Goal: Task Accomplishment & Management: Manage account settings

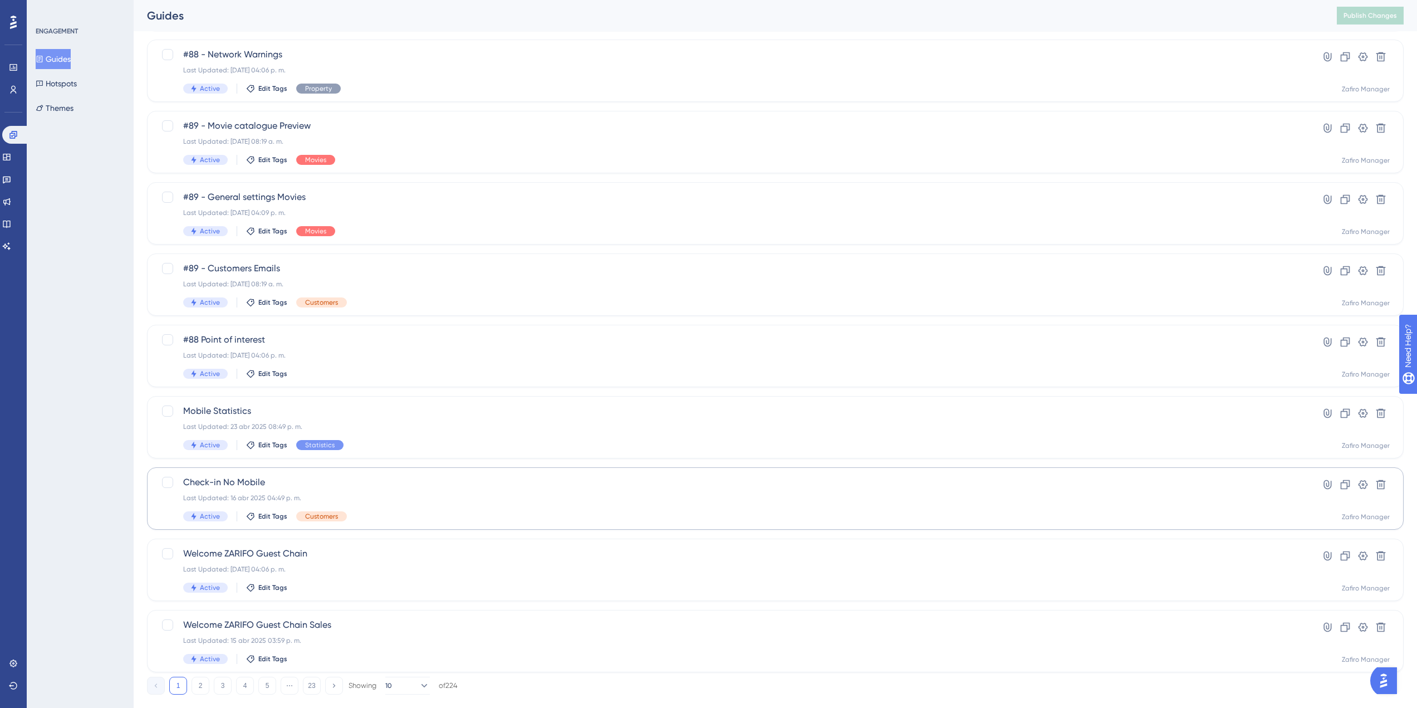
scroll to position [156, 0]
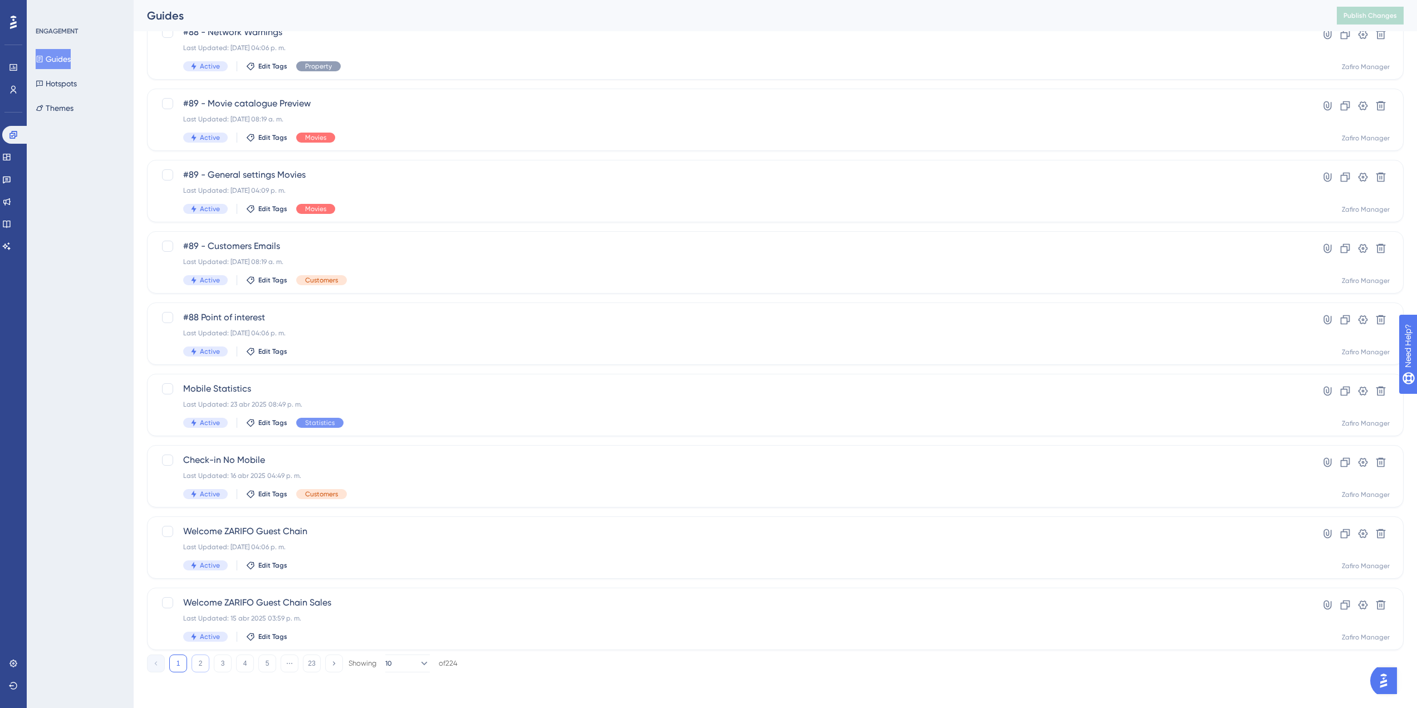
click at [200, 431] on button "2" at bounding box center [201, 663] width 18 height 18
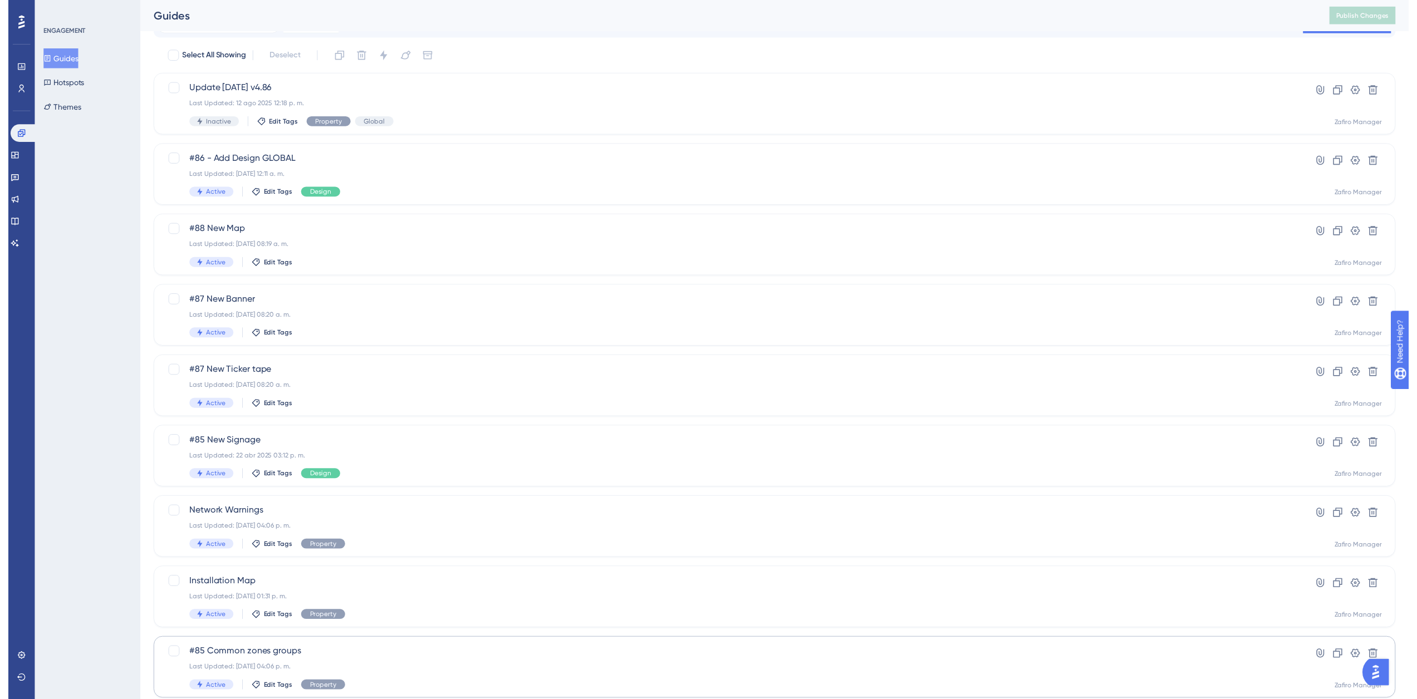
scroll to position [0, 0]
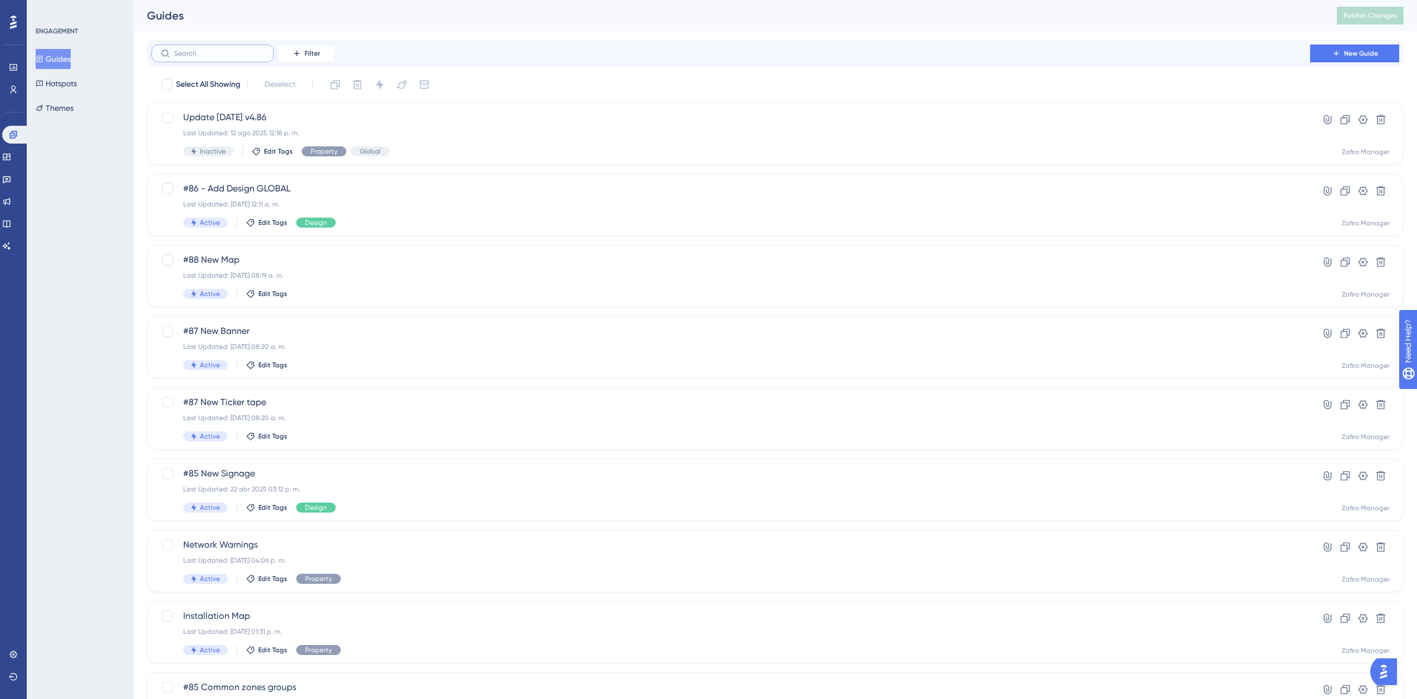
click at [213, 53] on input "text" at bounding box center [219, 54] width 90 height 8
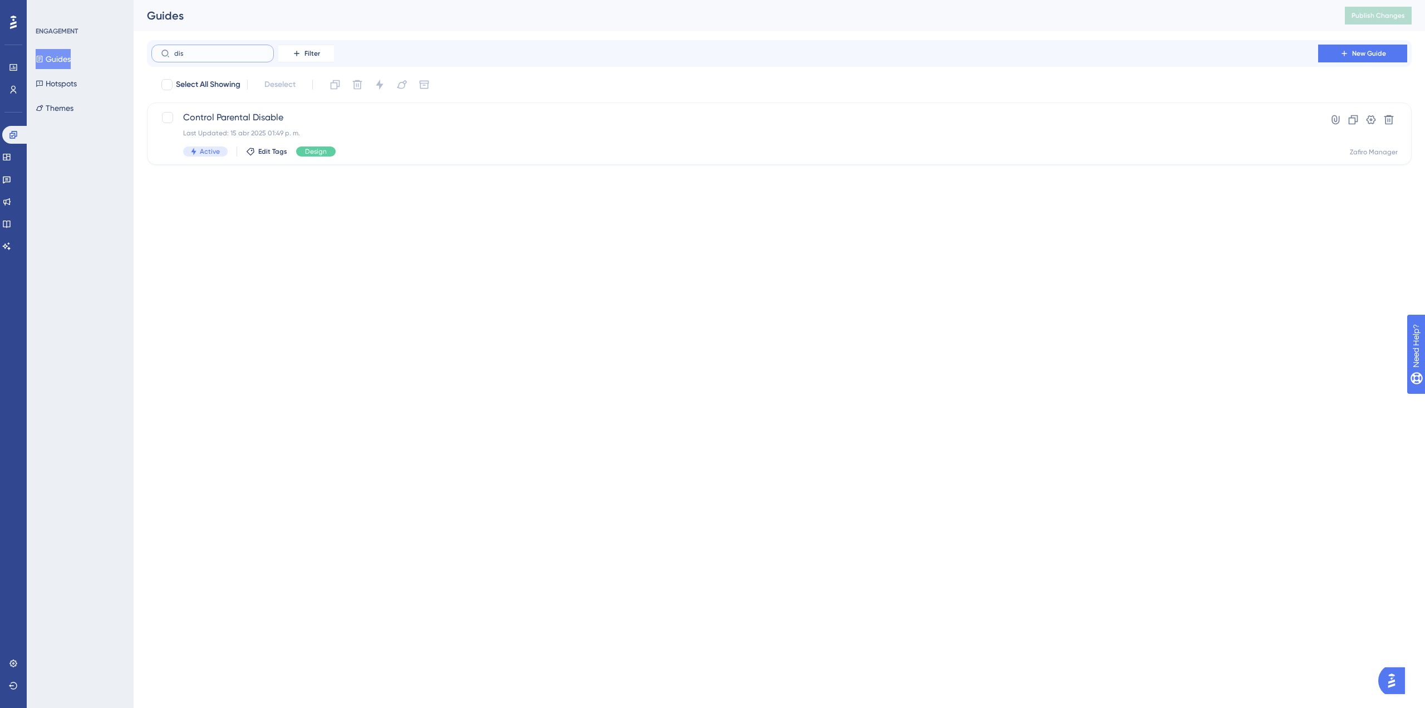
type input "dise"
checkbox input "true"
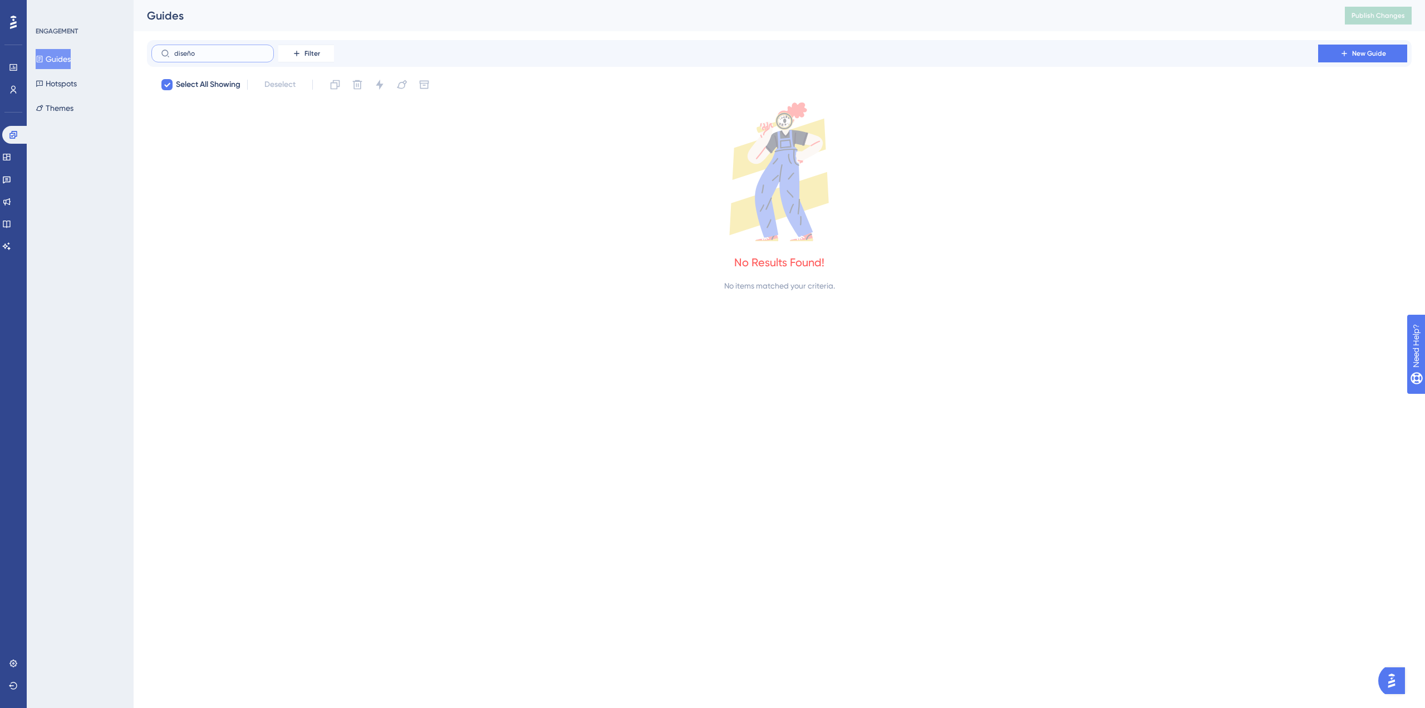
drag, startPoint x: 213, startPoint y: 53, endPoint x: 144, endPoint y: 46, distance: 68.9
click at [144, 46] on div "Performance Users Engagement Widgets Feedback Product Updates Knowledge Base AI…" at bounding box center [780, 155] width 1292 height 310
type input "w"
checkbox input "false"
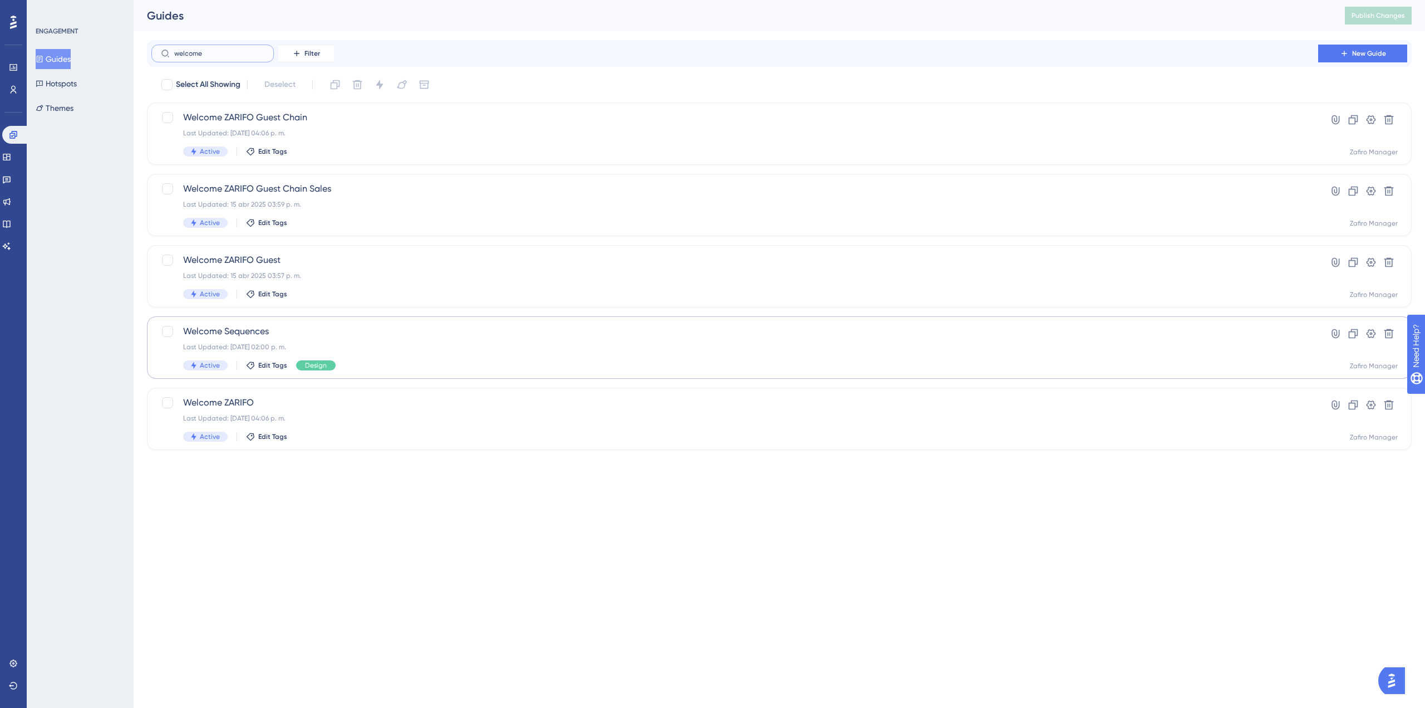
type input "welcome"
click at [366, 335] on span "Welcome Sequences" at bounding box center [735, 331] width 1104 height 13
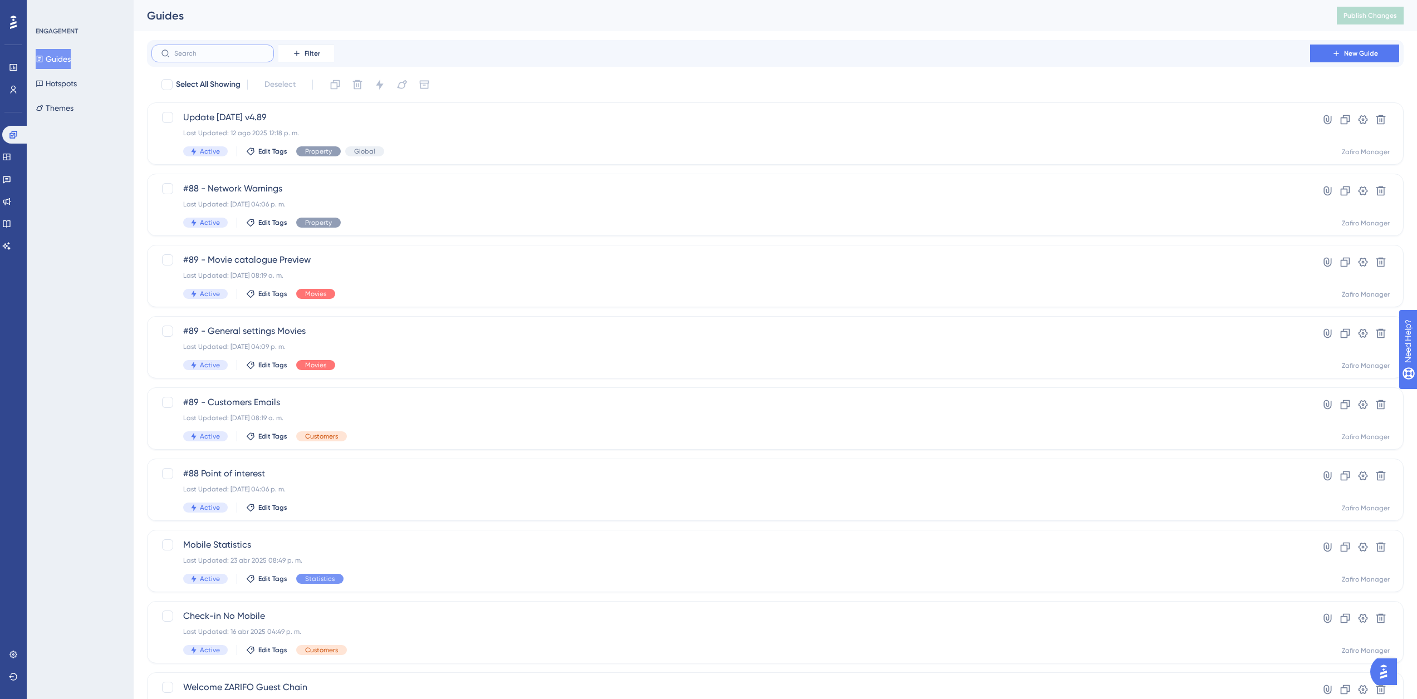
click at [229, 54] on input "text" at bounding box center [219, 54] width 90 height 8
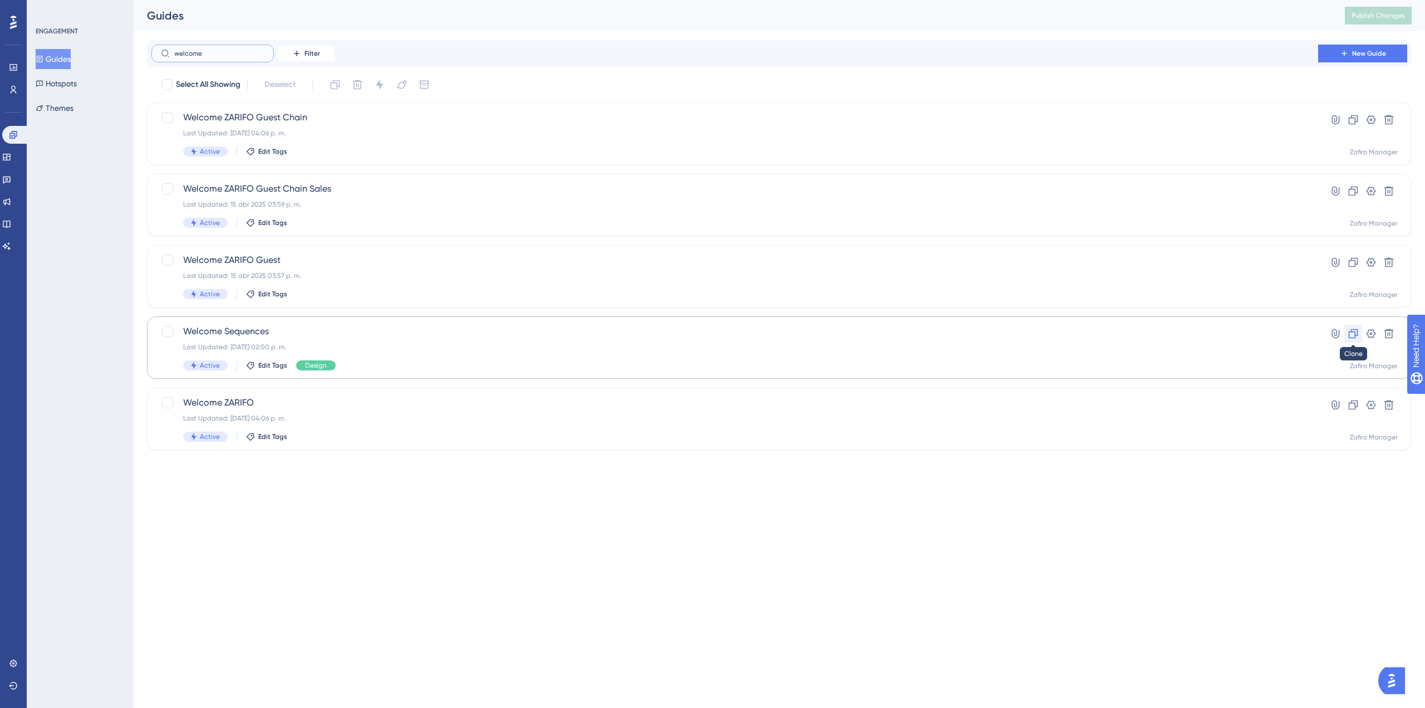
type input "welcome"
click at [846, 332] on icon at bounding box center [1353, 333] width 9 height 9
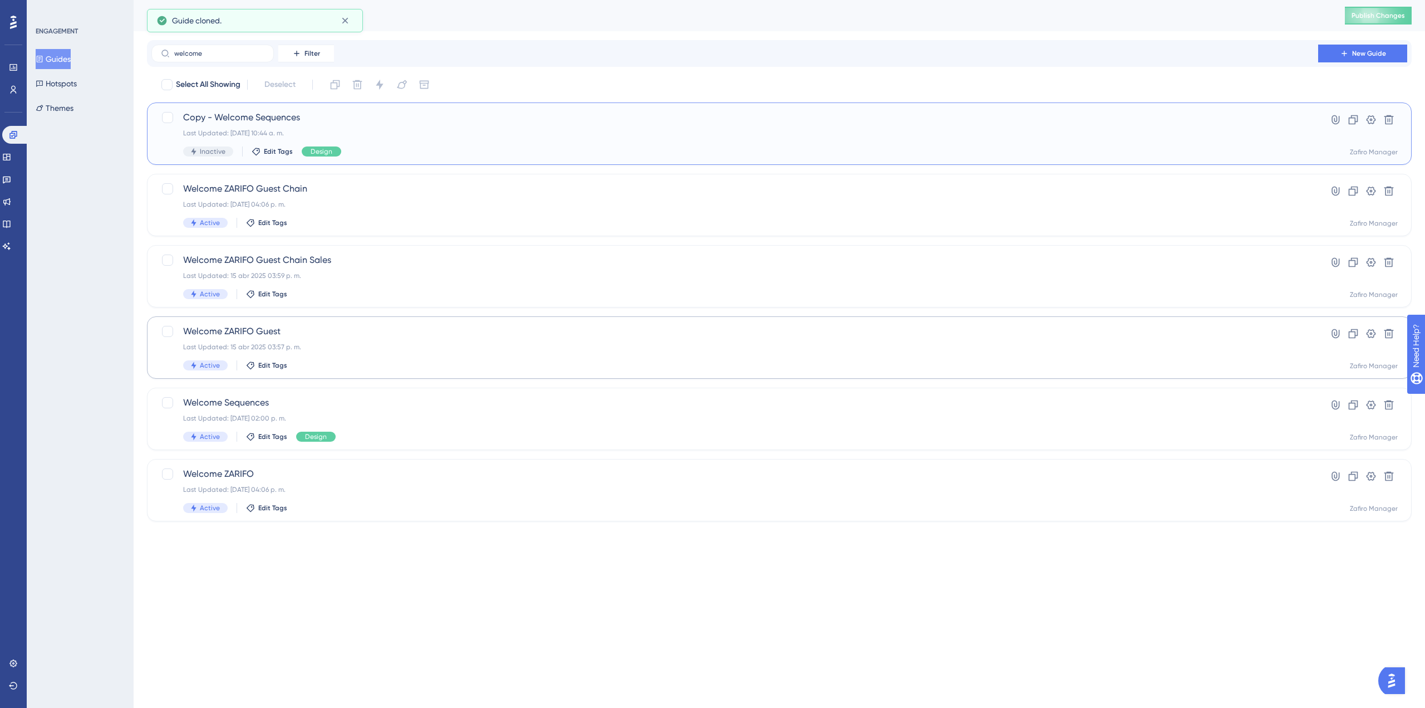
click at [276, 116] on span "Copy - Welcome Sequences" at bounding box center [735, 117] width 1104 height 13
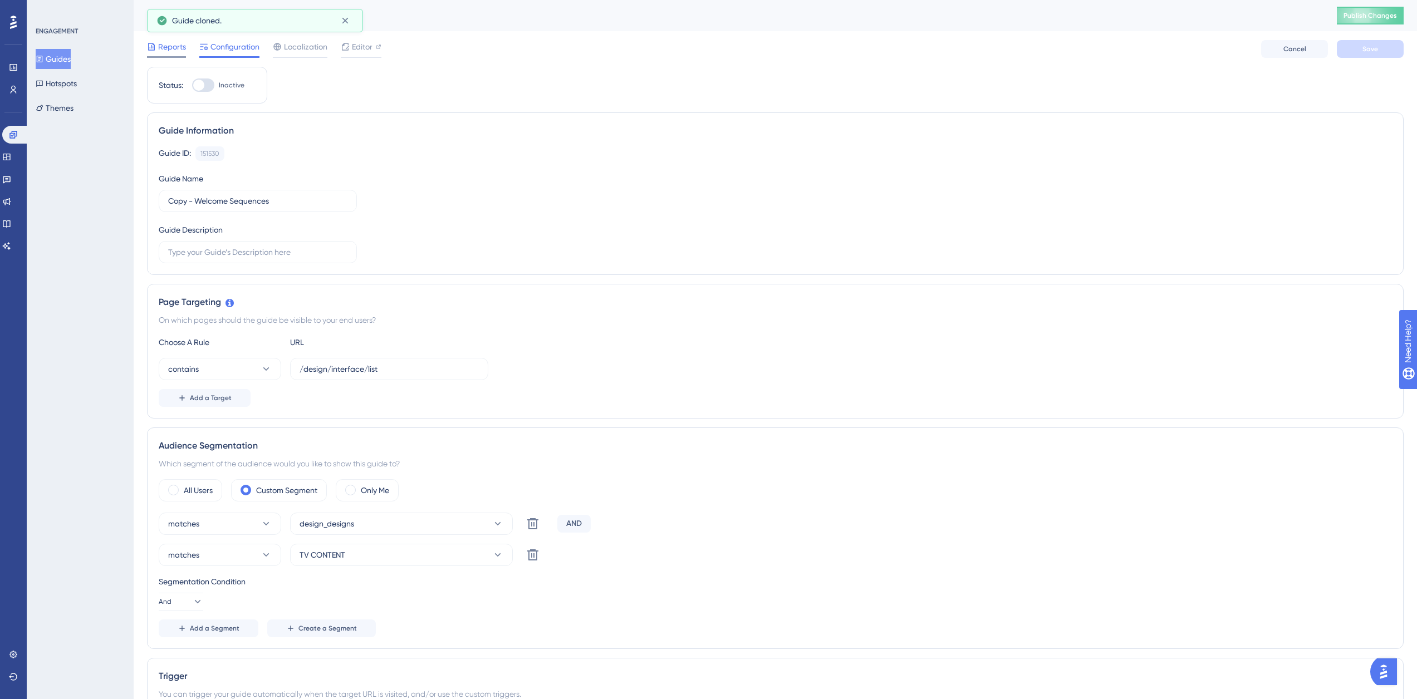
click at [180, 43] on span "Reports" at bounding box center [172, 46] width 28 height 13
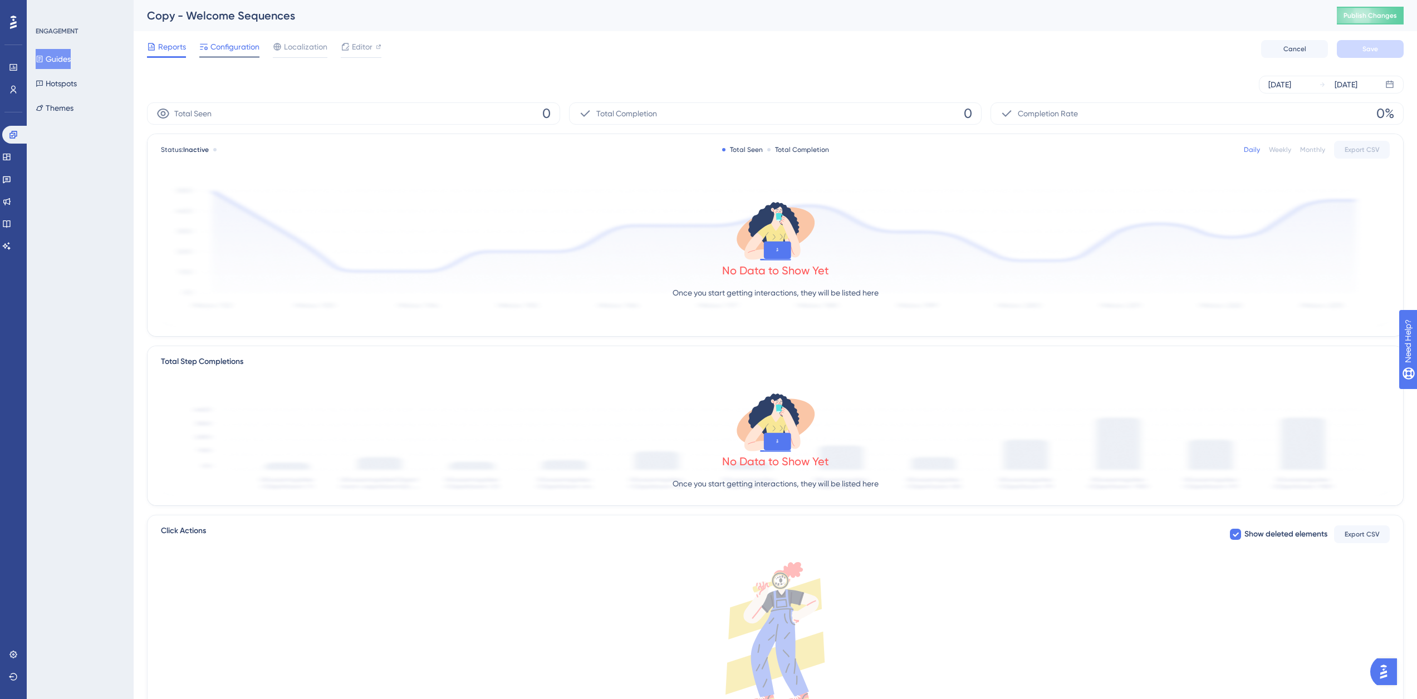
click at [231, 52] on span "Configuration" at bounding box center [234, 46] width 49 height 13
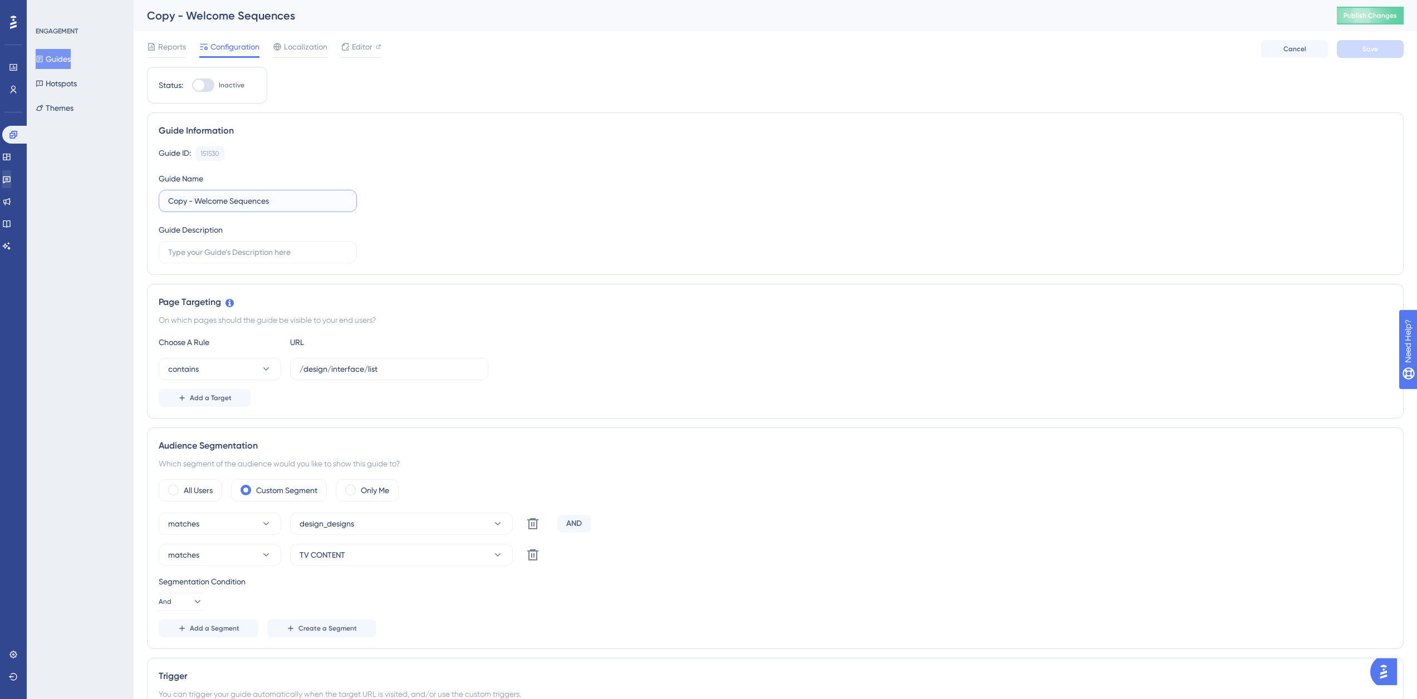
drag, startPoint x: 195, startPoint y: 199, endPoint x: 21, endPoint y: 185, distance: 174.8
click at [134, 193] on div "Performance Users Engagement Widgets Feedback Product Updates Knowledge Base AI…" at bounding box center [775, 601] width 1283 height 1202
click at [200, 199] on input "Welcome Sequences" at bounding box center [257, 201] width 179 height 12
drag, startPoint x: 269, startPoint y: 195, endPoint x: 39, endPoint y: 200, distance: 230.0
click at [134, 200] on div "Performance Users Engagement Widgets Feedback Product Updates Knowledge Base AI…" at bounding box center [775, 601] width 1283 height 1202
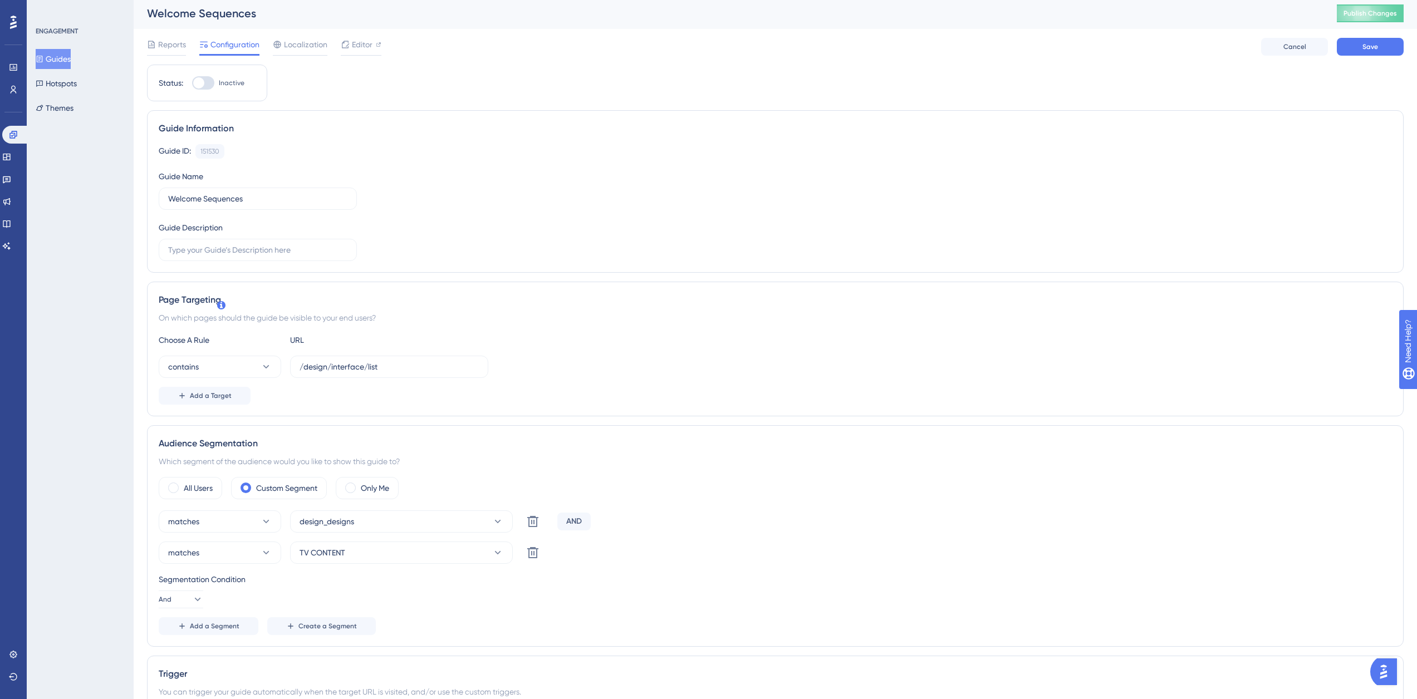
scroll to position [0, 8]
drag, startPoint x: 159, startPoint y: 199, endPoint x: 165, endPoint y: 198, distance: 5.6
click at [159, 198] on label "Map Design" at bounding box center [258, 201] width 198 height 22
click at [168, 198] on input "Map Design" at bounding box center [257, 201] width 179 height 12
drag, startPoint x: 160, startPoint y: 200, endPoint x: 174, endPoint y: 208, distance: 15.5
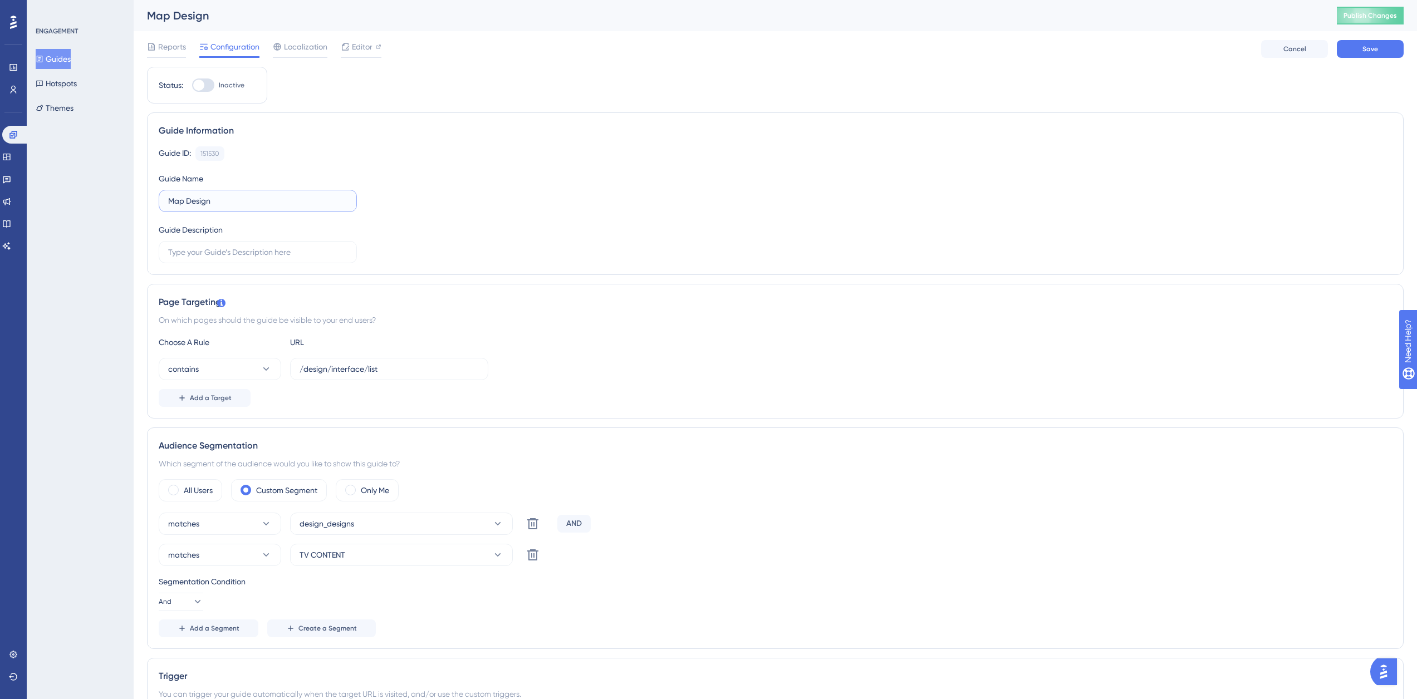
click at [168, 200] on input "Map Design" at bounding box center [257, 201] width 179 height 12
type input "#90 - Map Design"
click at [846, 48] on button "Save" at bounding box center [1370, 49] width 67 height 18
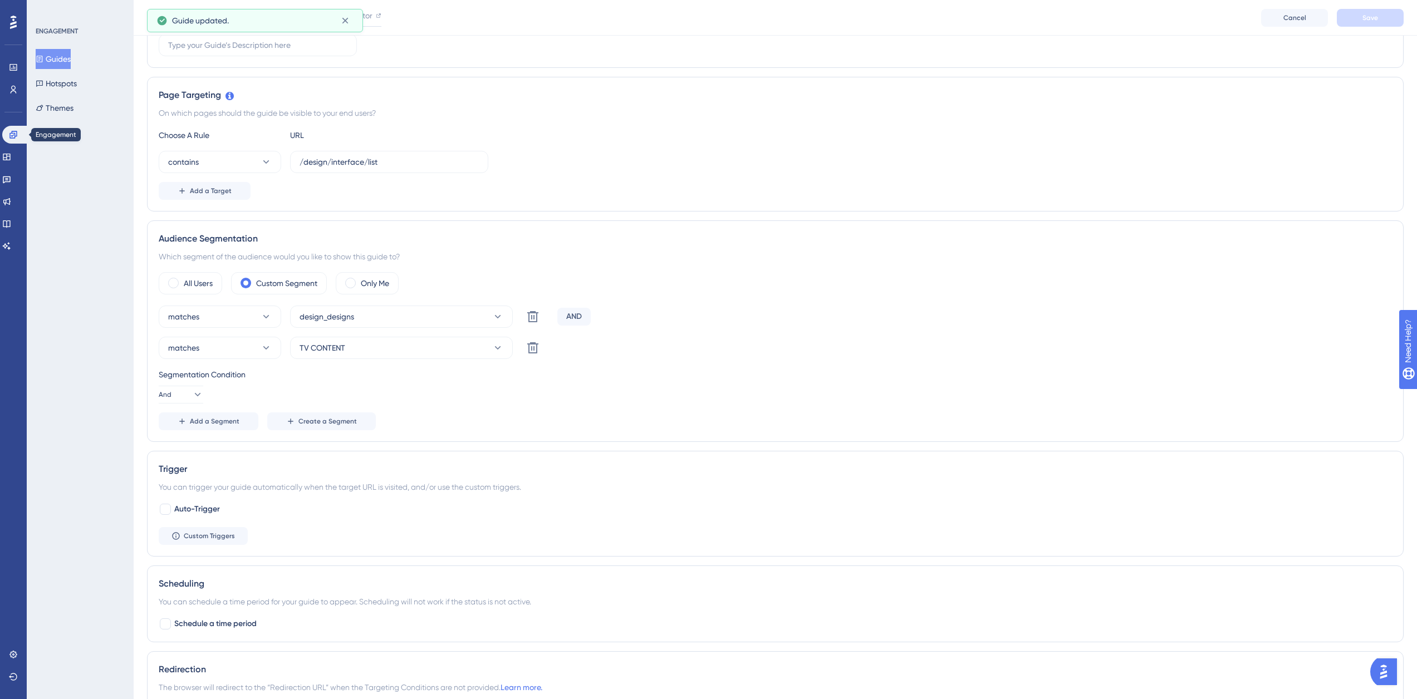
scroll to position [245, 0]
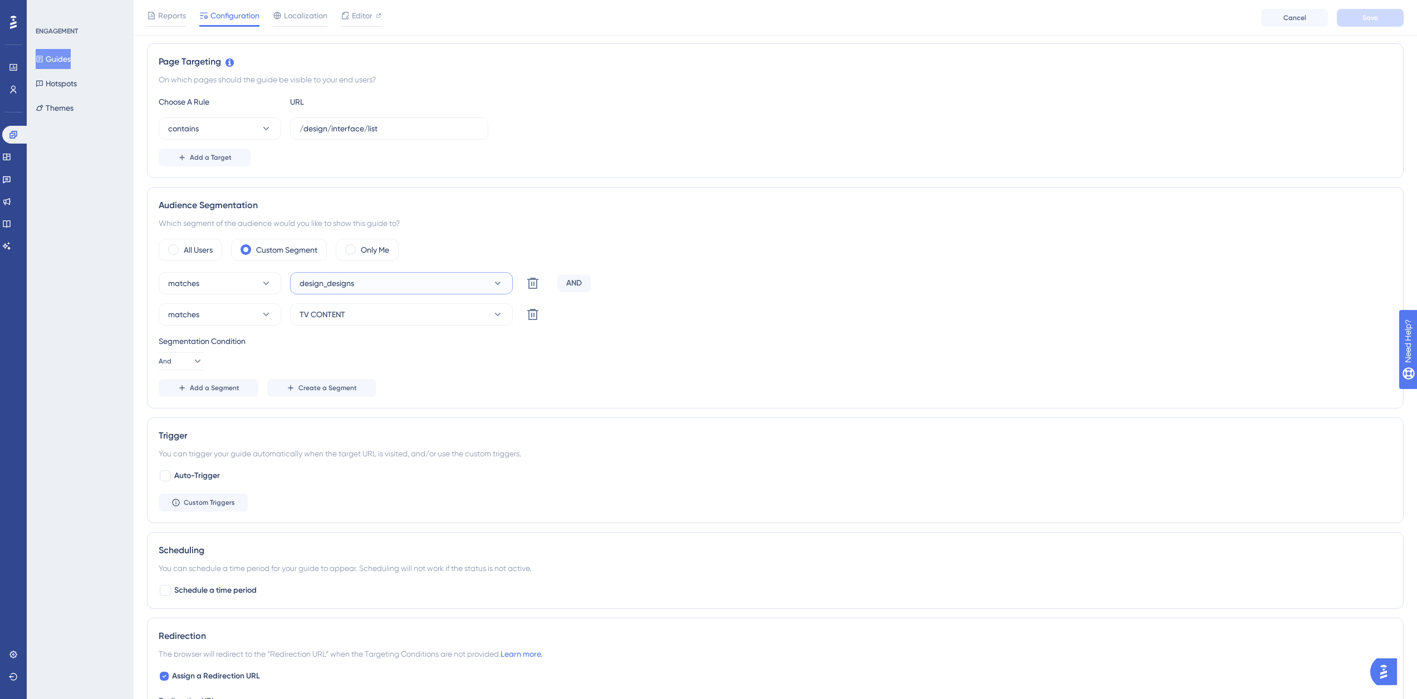
click at [374, 285] on button "design_designs" at bounding box center [401, 283] width 223 height 22
type input "design"
click at [339, 347] on span "design_maps" at bounding box center [330, 351] width 48 height 13
click at [374, 311] on button "TV CONTENT" at bounding box center [401, 314] width 223 height 22
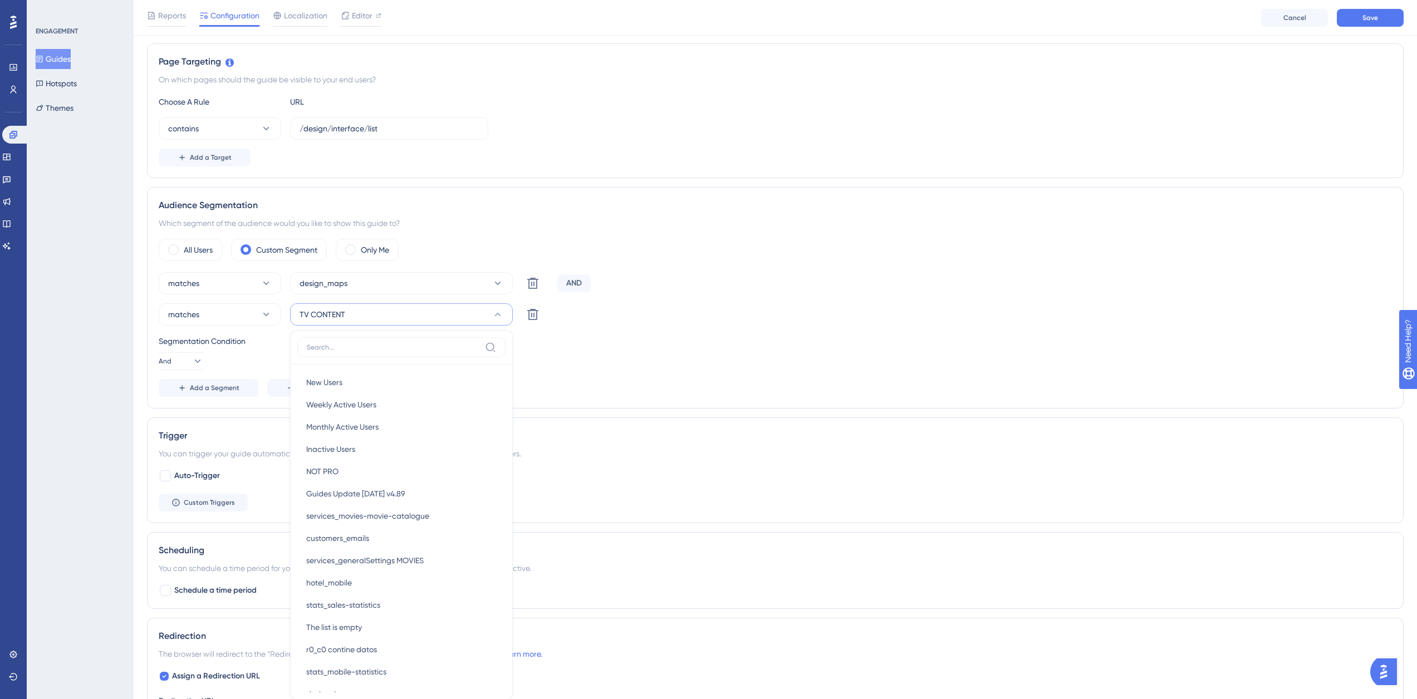
scroll to position [374, 0]
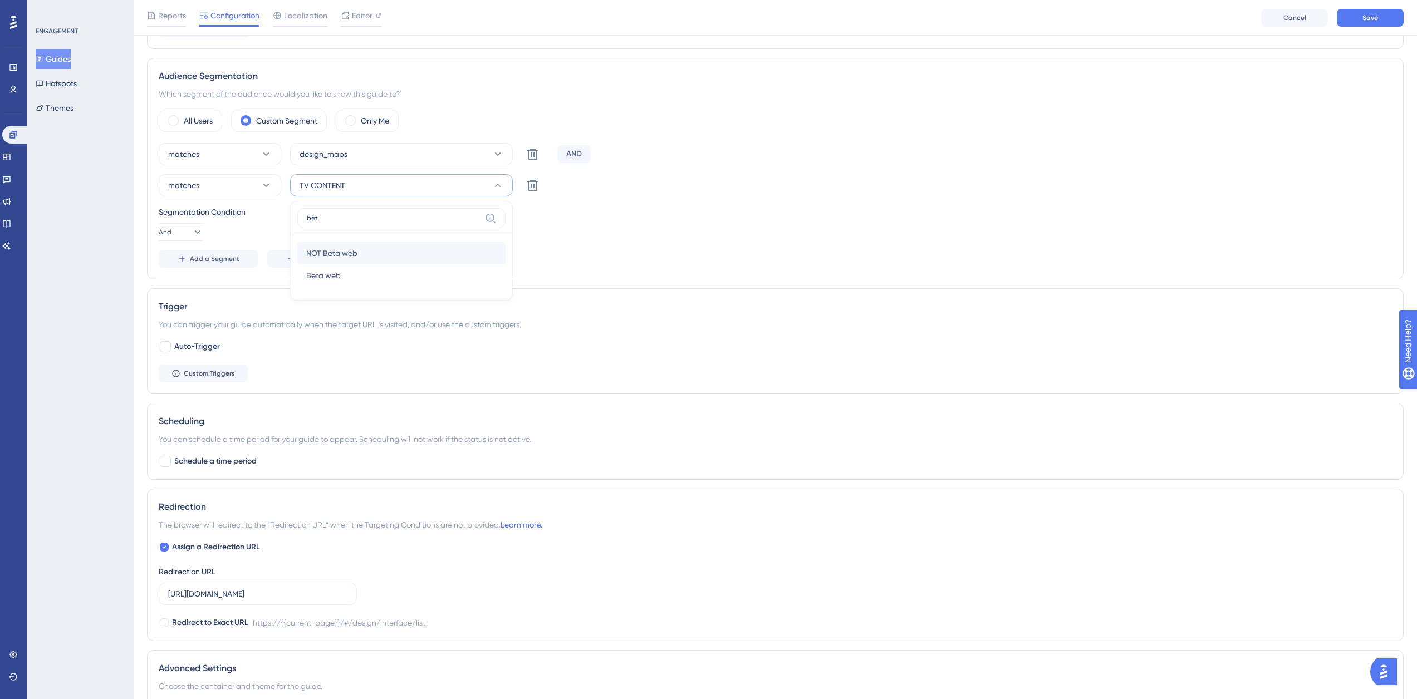
type input "bet"
click at [371, 257] on div "NOT Beta web NOT Beta web" at bounding box center [401, 253] width 190 height 22
click at [227, 256] on span "Add a Segment" at bounding box center [215, 258] width 50 height 9
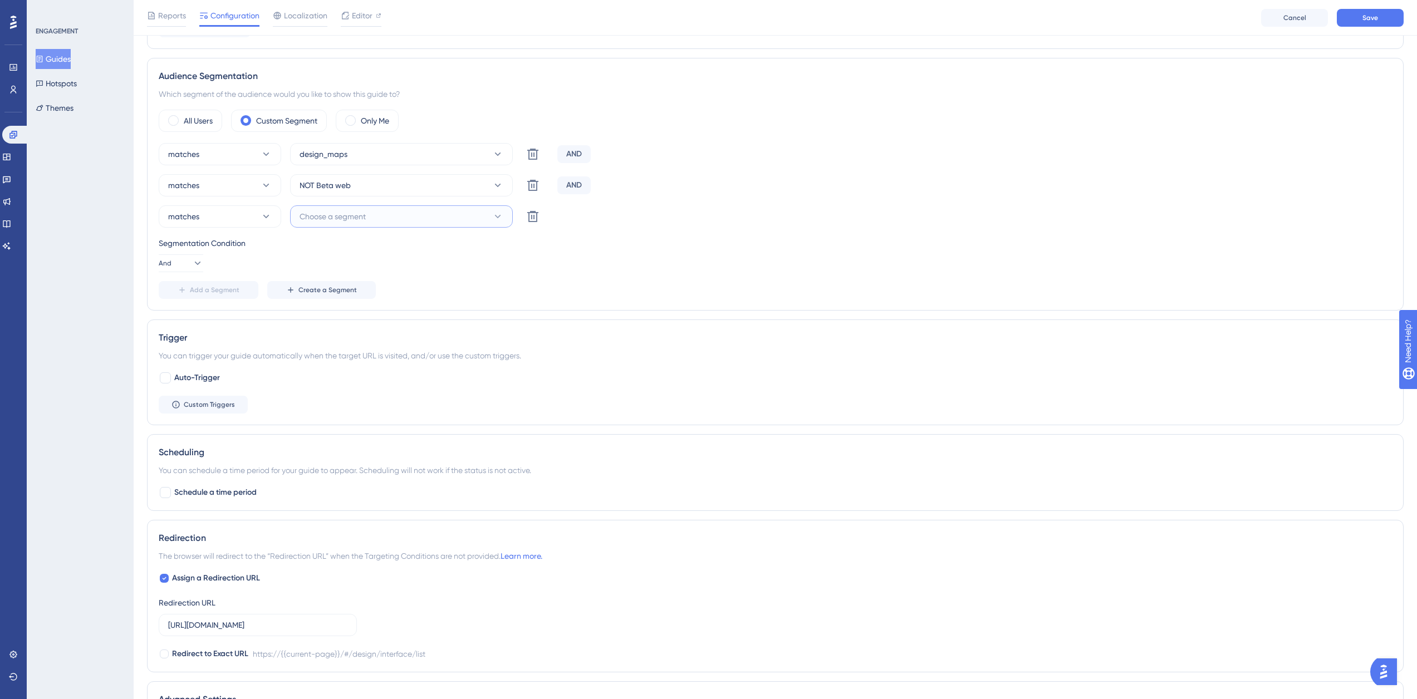
click at [356, 213] on span "Choose a segment" at bounding box center [333, 216] width 66 height 13
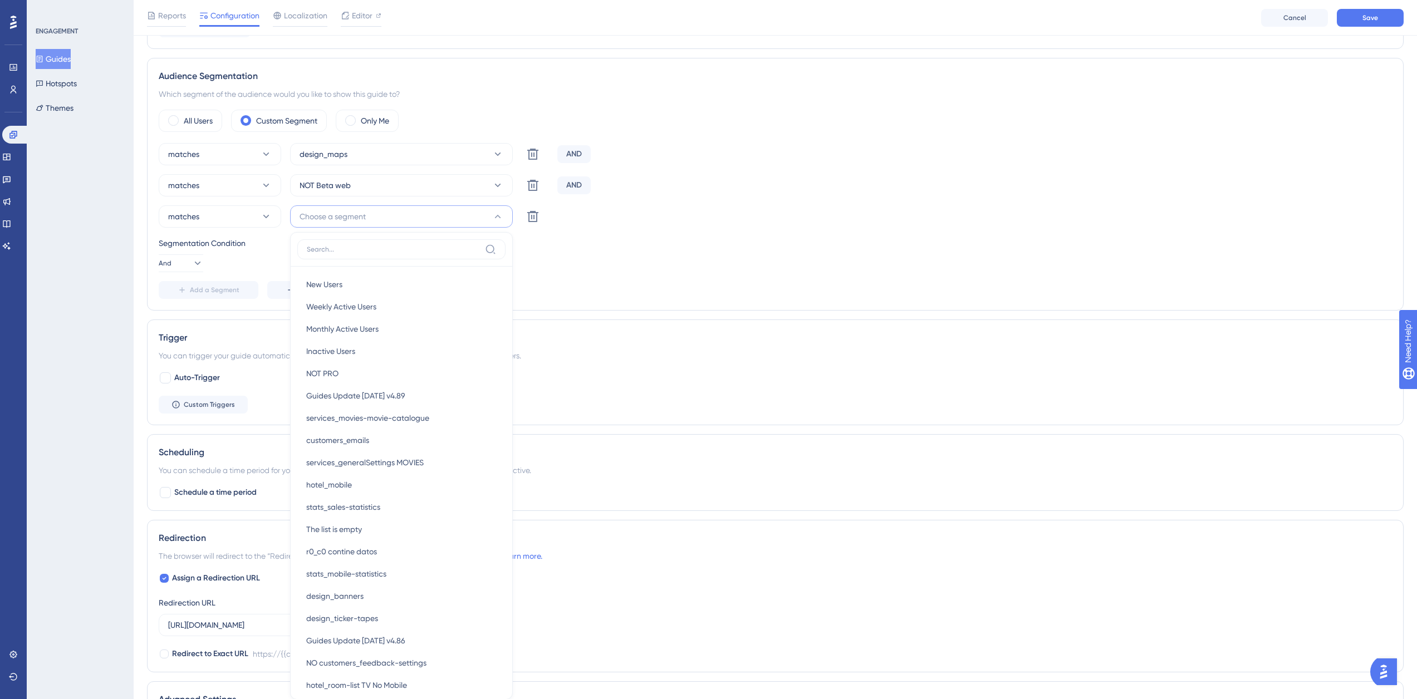
scroll to position [444, 0]
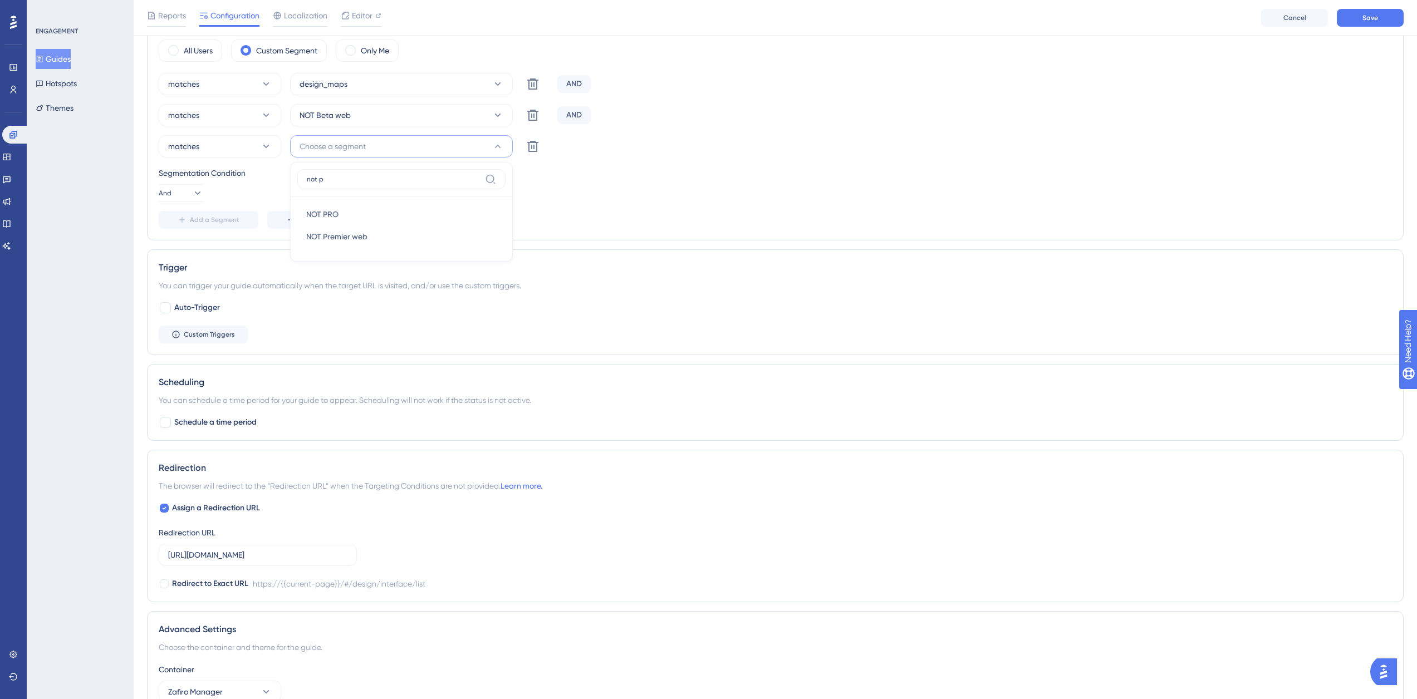
type input "not p"
click at [356, 213] on div "NOT PRO NOT PRO" at bounding box center [401, 214] width 190 height 22
click at [219, 216] on span "Add a Segment" at bounding box center [215, 219] width 50 height 9
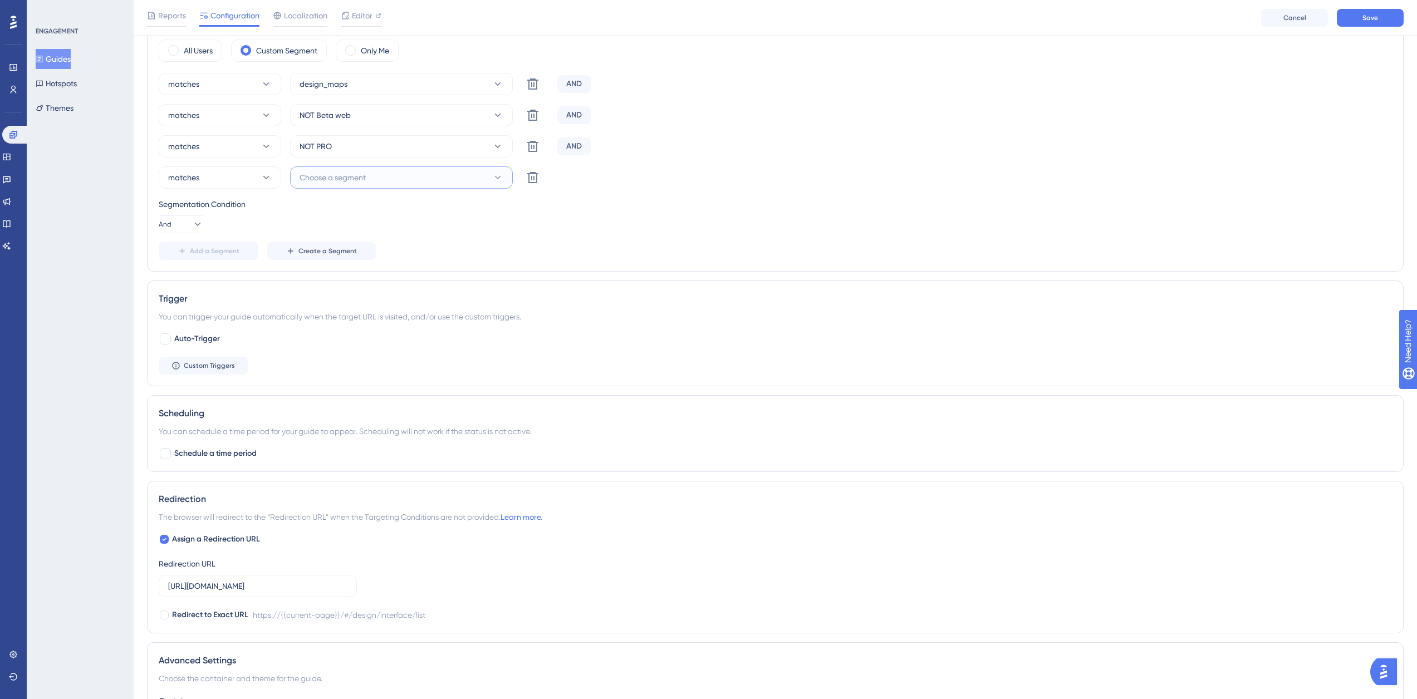
click at [379, 182] on button "Choose a segment" at bounding box center [401, 177] width 223 height 22
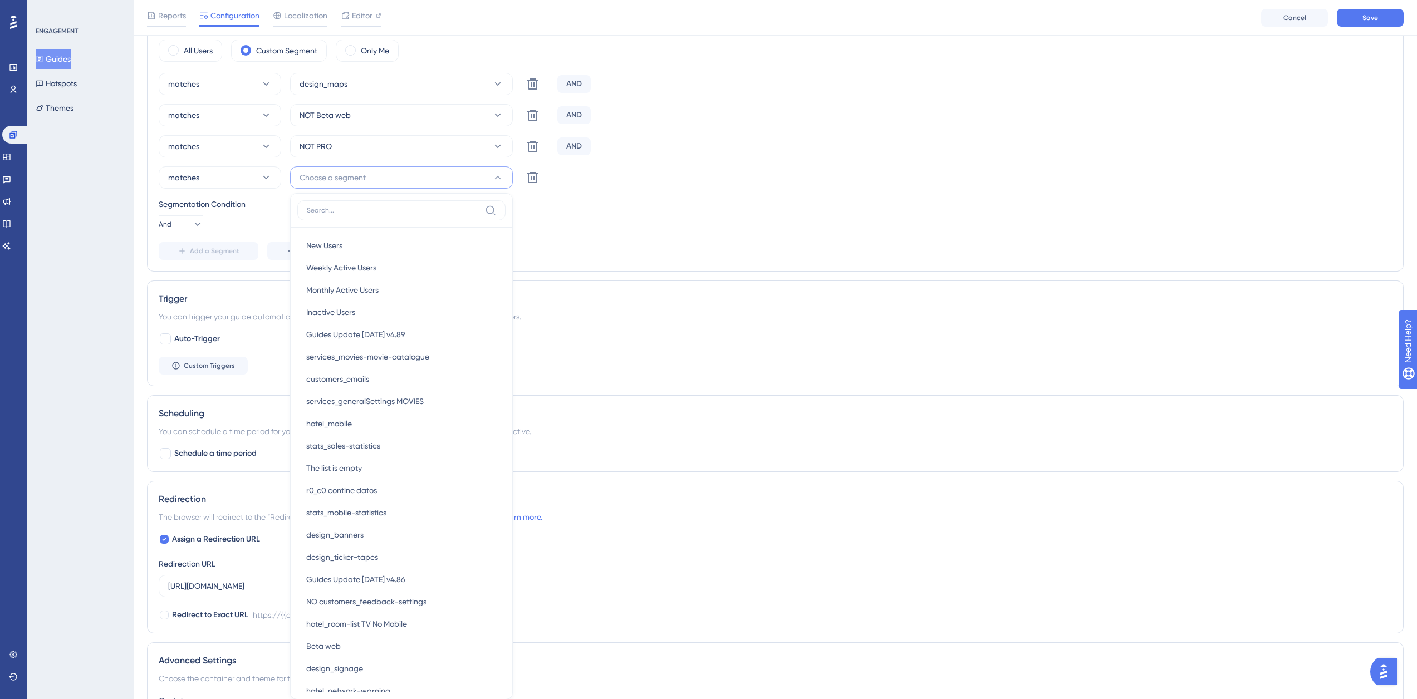
scroll to position [434, 0]
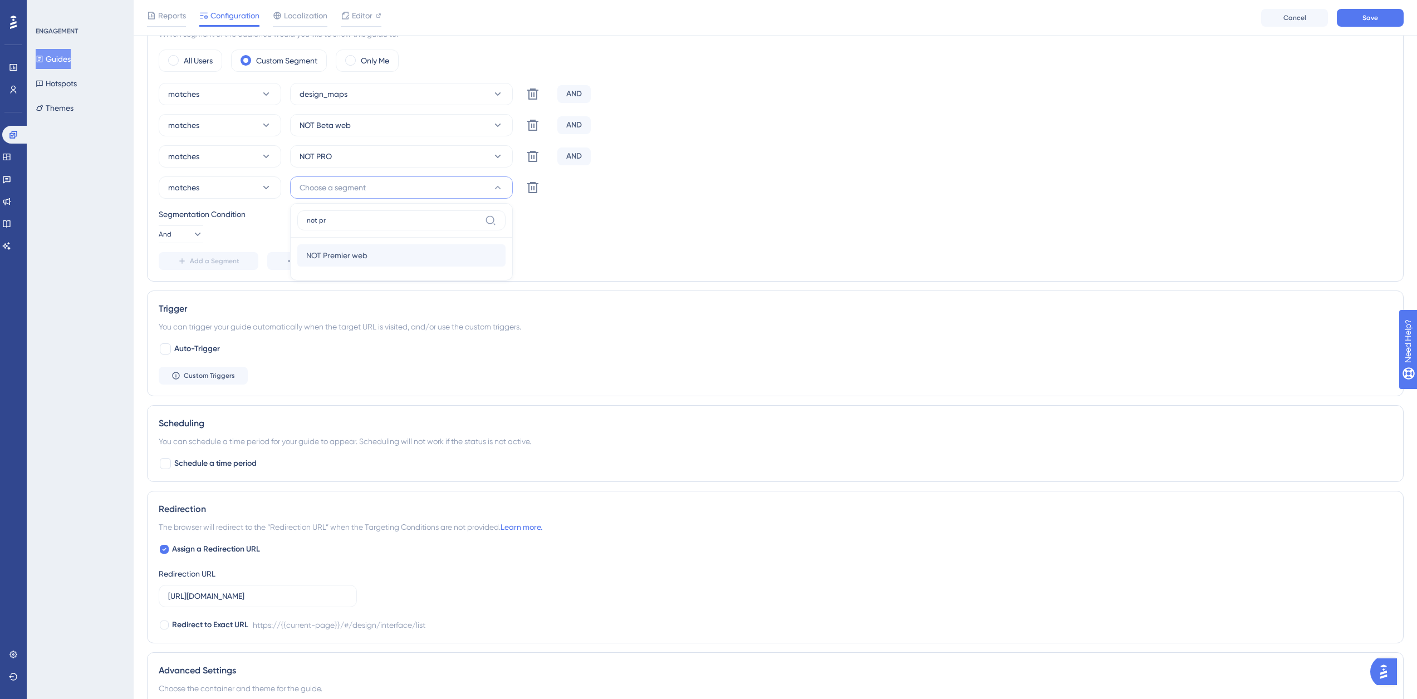
type input "not pr"
click at [363, 251] on span "NOT Premier web" at bounding box center [336, 255] width 61 height 13
click at [604, 244] on div "matches design_maps Delete AND matches NOT Beta web Delete AND matches NOT PRO …" at bounding box center [775, 176] width 1233 height 187
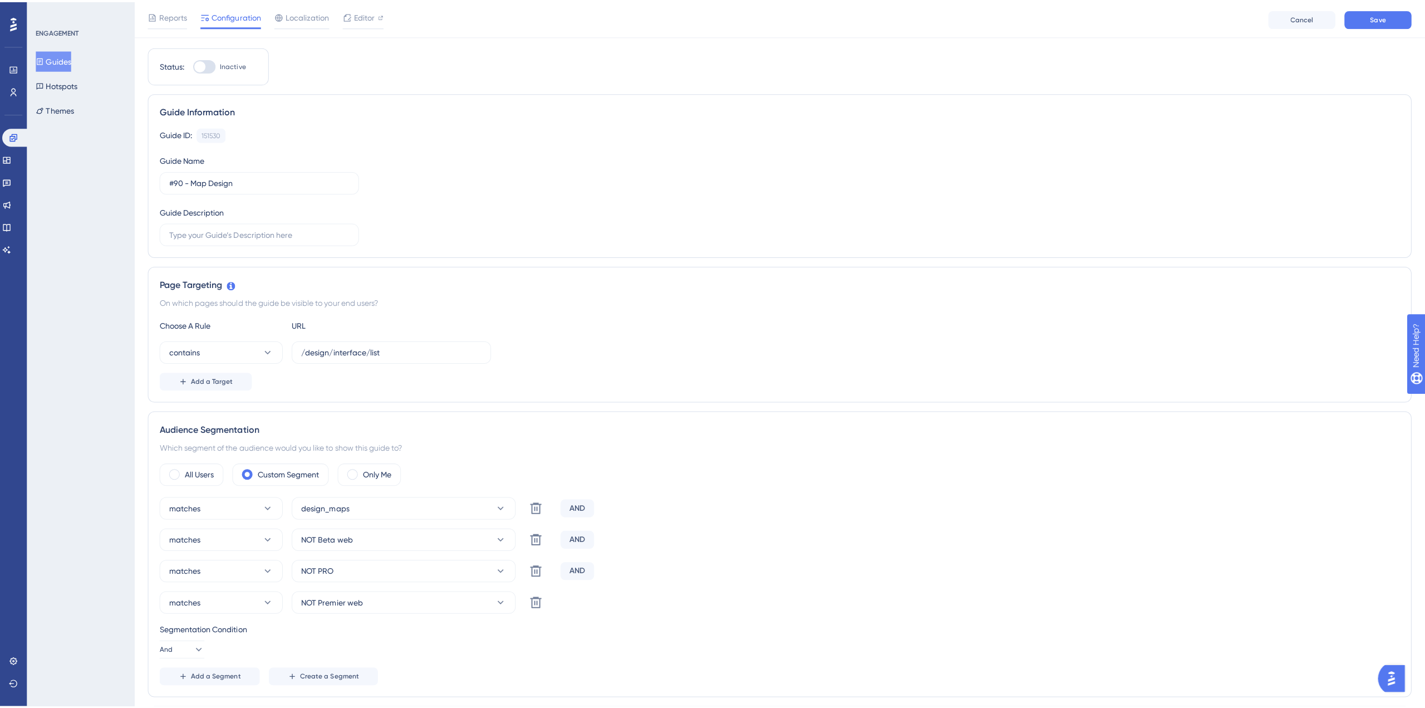
scroll to position [0, 0]
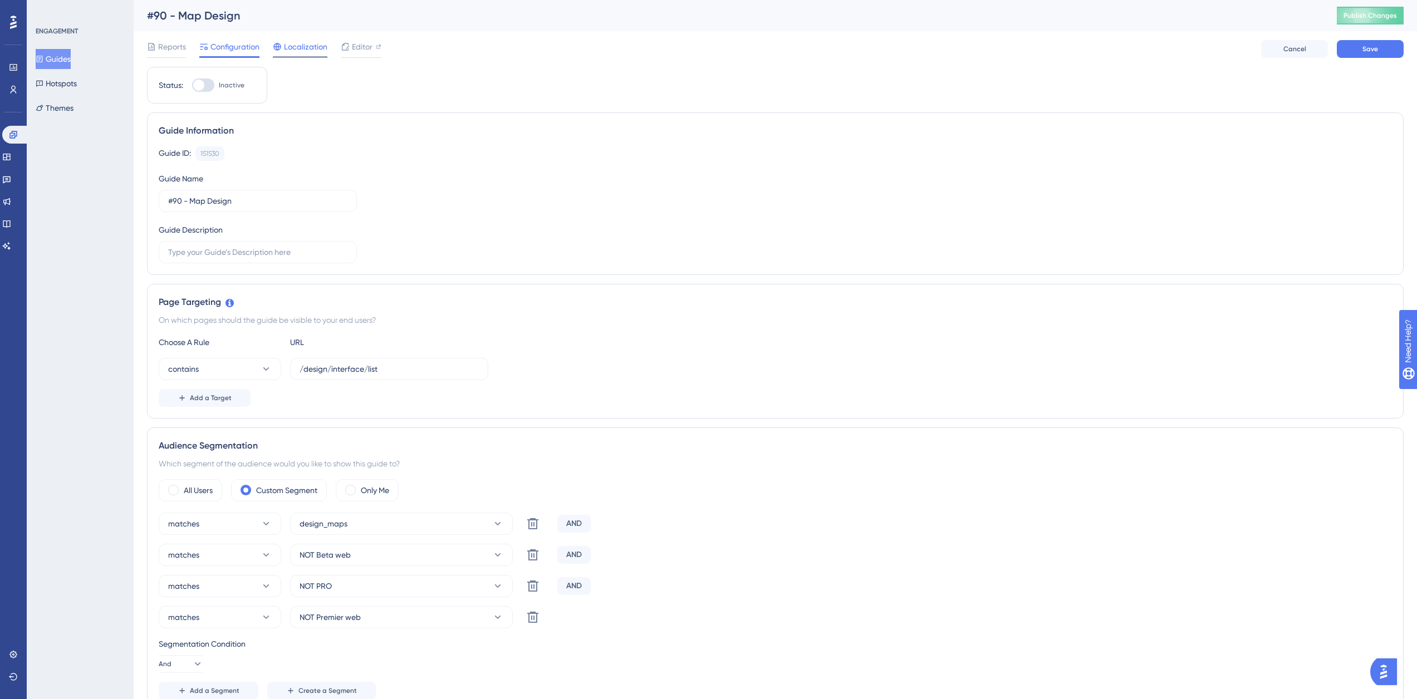
click at [297, 55] on div "Localization" at bounding box center [300, 49] width 55 height 18
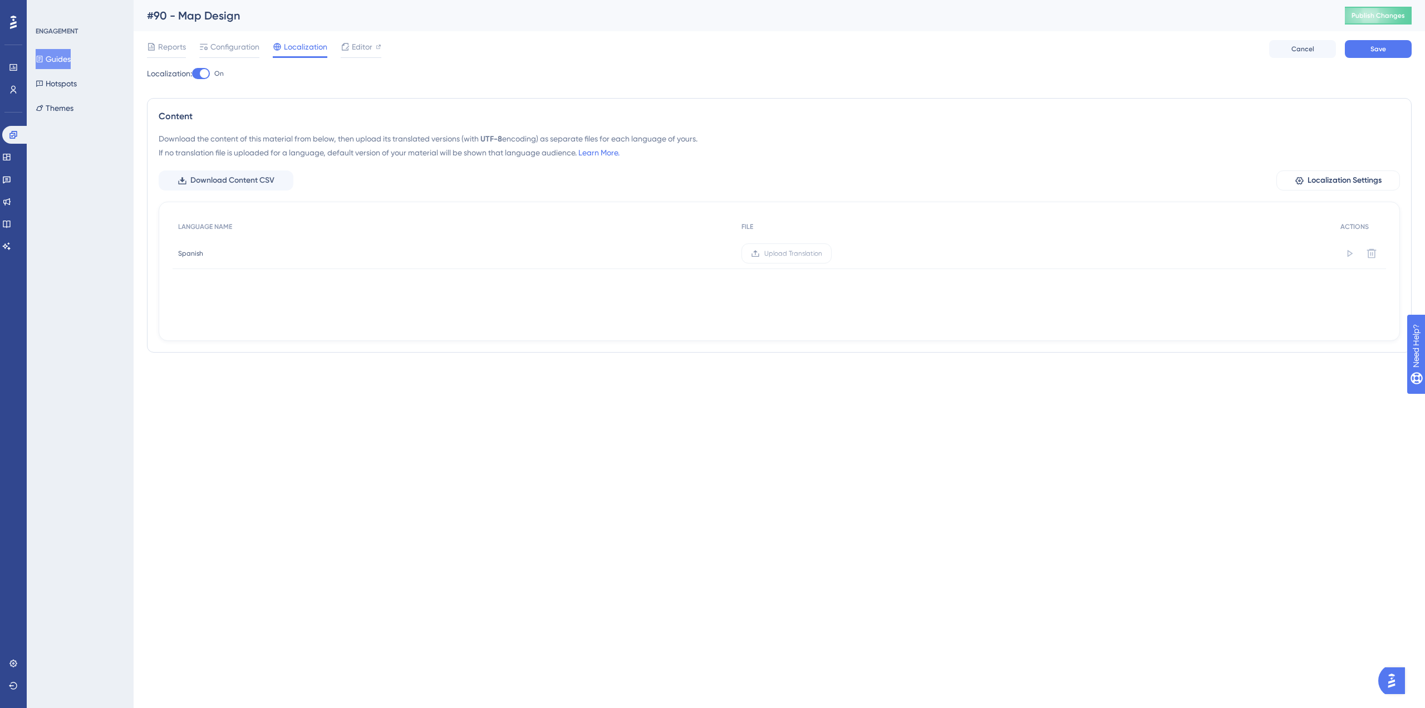
click at [204, 73] on div at bounding box center [201, 73] width 18 height 11
click at [204, 73] on div at bounding box center [204, 73] width 9 height 9
click at [192, 73] on input "On" at bounding box center [192, 73] width 1 height 1
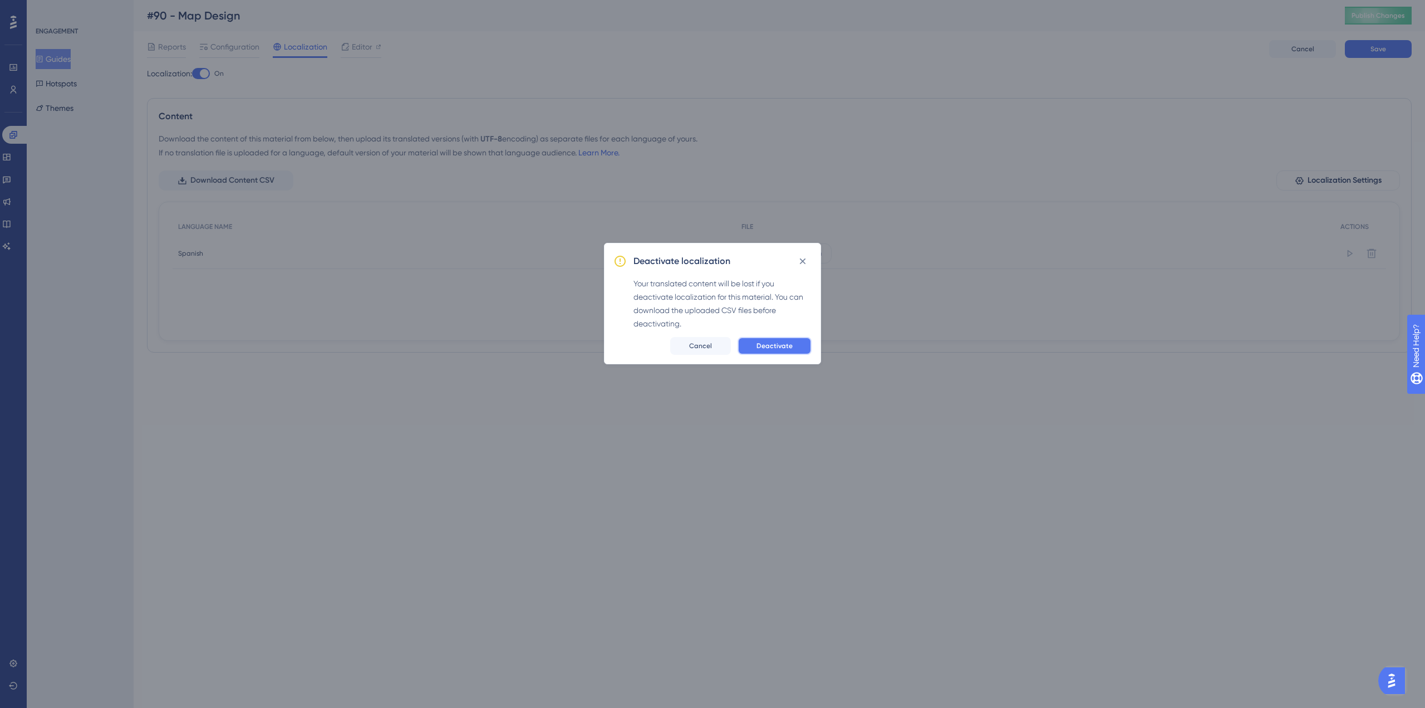
click at [787, 341] on span "Deactivate" at bounding box center [775, 345] width 36 height 9
checkbox input "false"
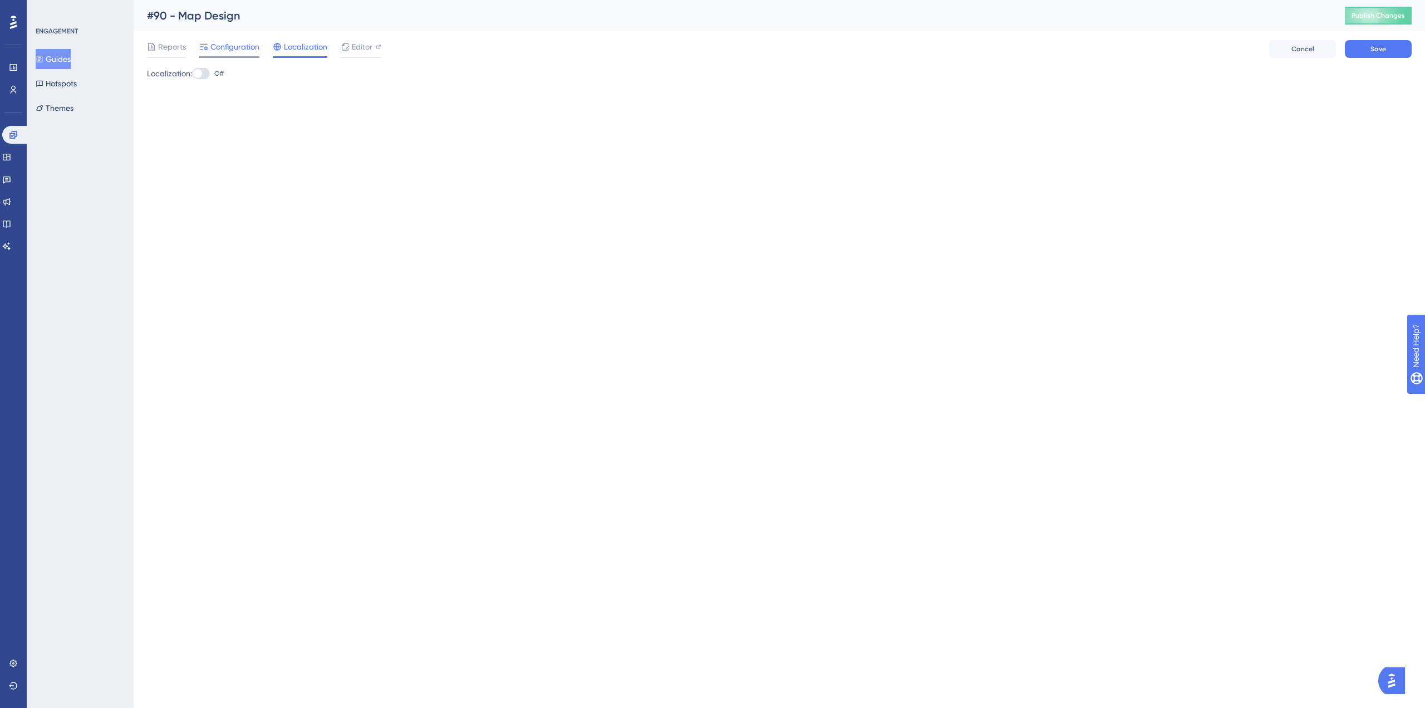
click at [229, 53] on div "Configuration" at bounding box center [229, 49] width 60 height 18
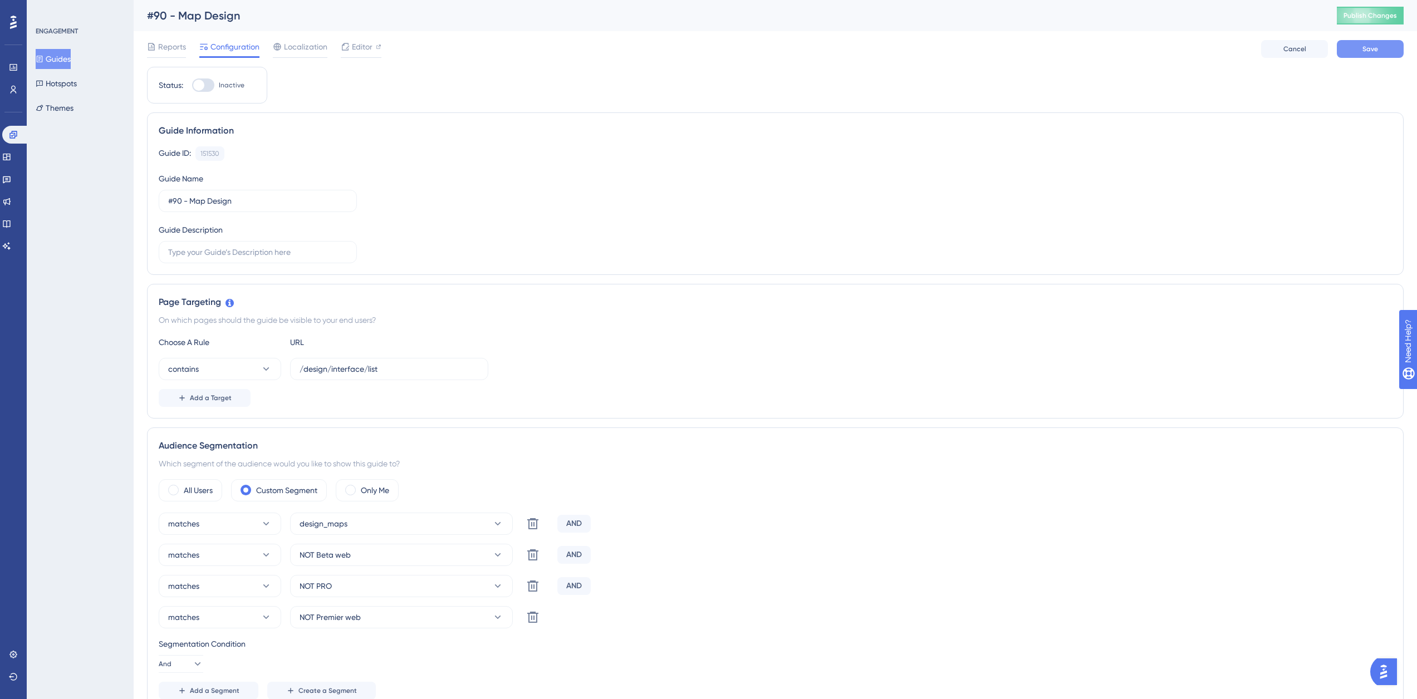
click at [846, 55] on button "Save" at bounding box center [1370, 49] width 67 height 18
click at [362, 44] on span "Editor" at bounding box center [362, 46] width 21 height 13
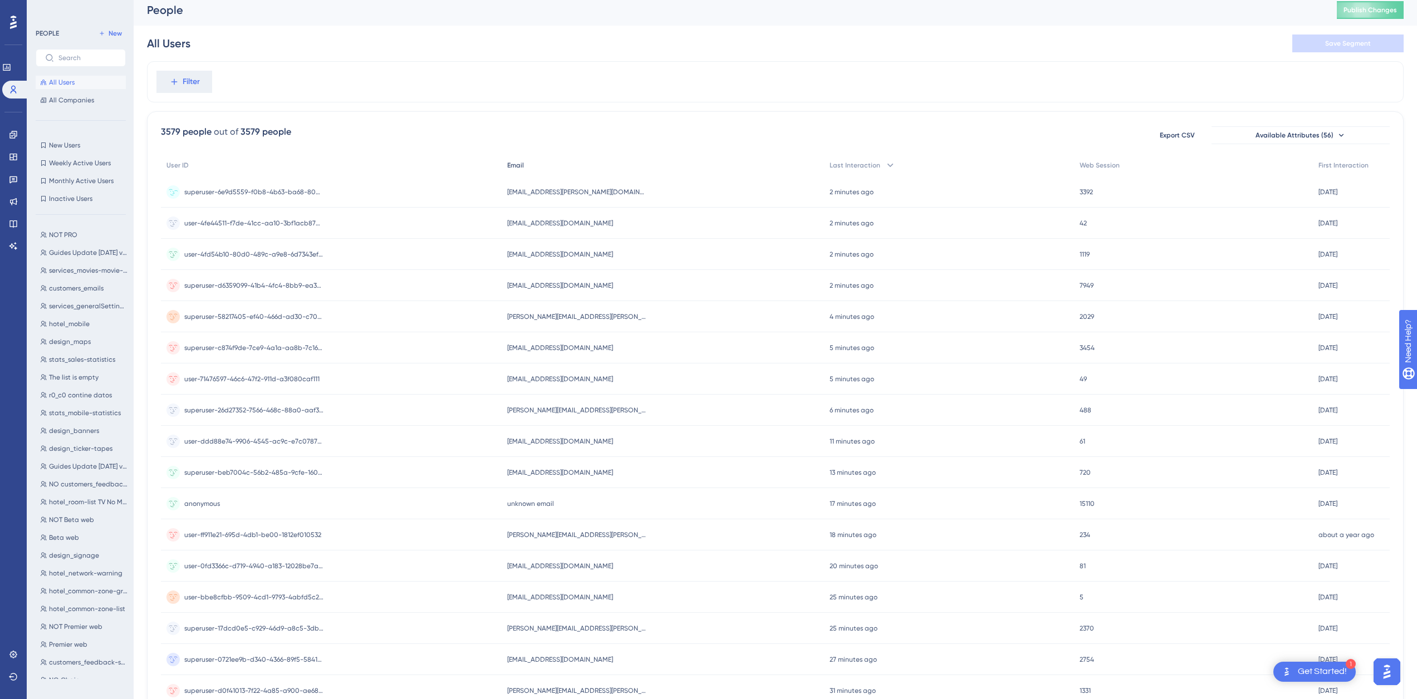
scroll to position [0, 8]
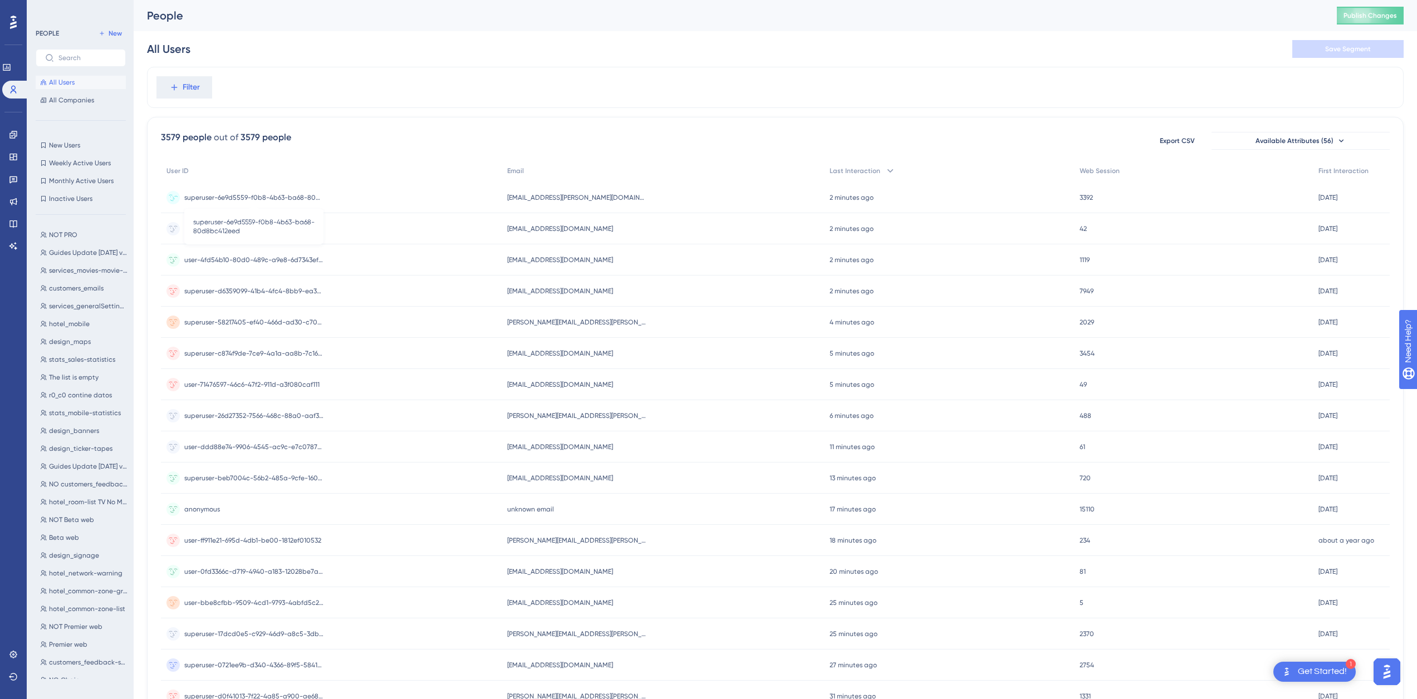
click at [286, 198] on span "superuser-6e9d5559-f0b8-4b63-ba68-80d8bc412eed" at bounding box center [253, 197] width 139 height 9
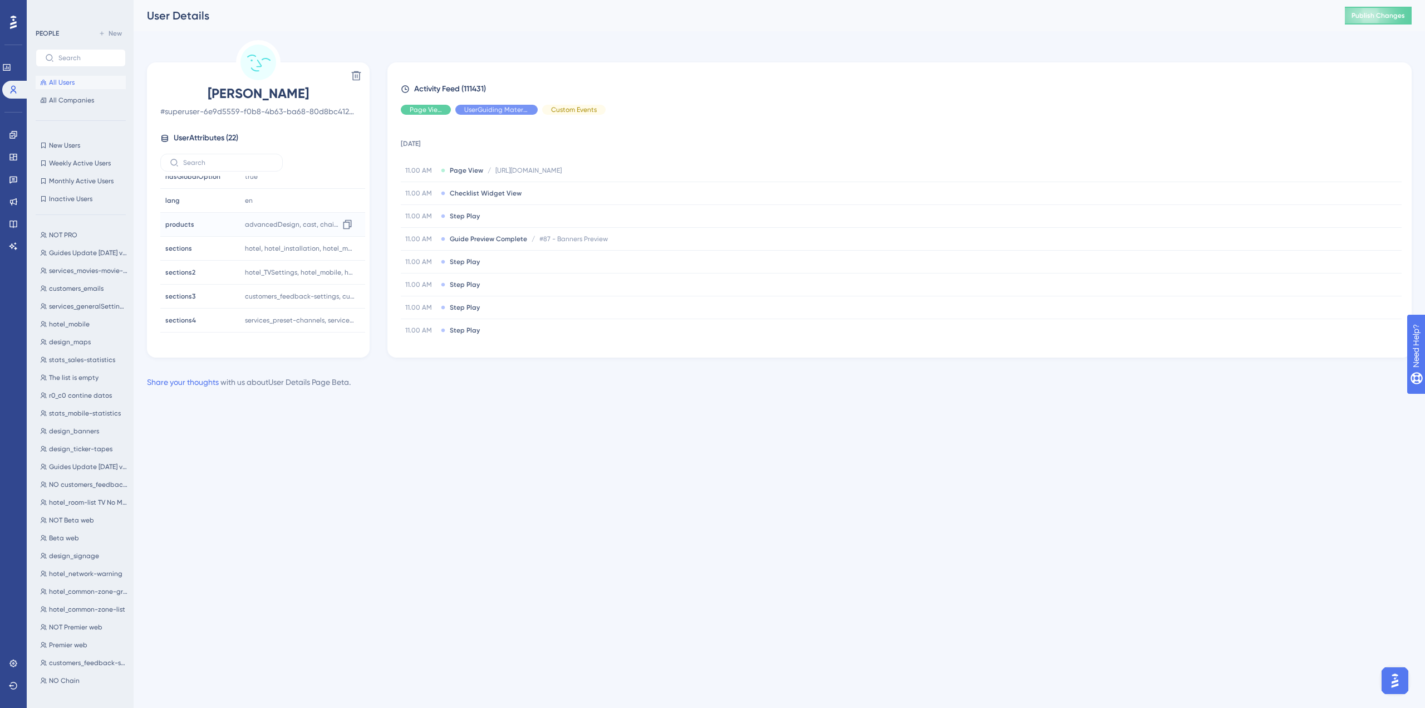
scroll to position [252, 0]
click at [346, 219] on icon at bounding box center [347, 223] width 8 height 9
click at [345, 243] on icon at bounding box center [347, 247] width 8 height 9
click at [342, 271] on icon at bounding box center [347, 271] width 11 height 11
click at [346, 291] on icon at bounding box center [347, 295] width 8 height 9
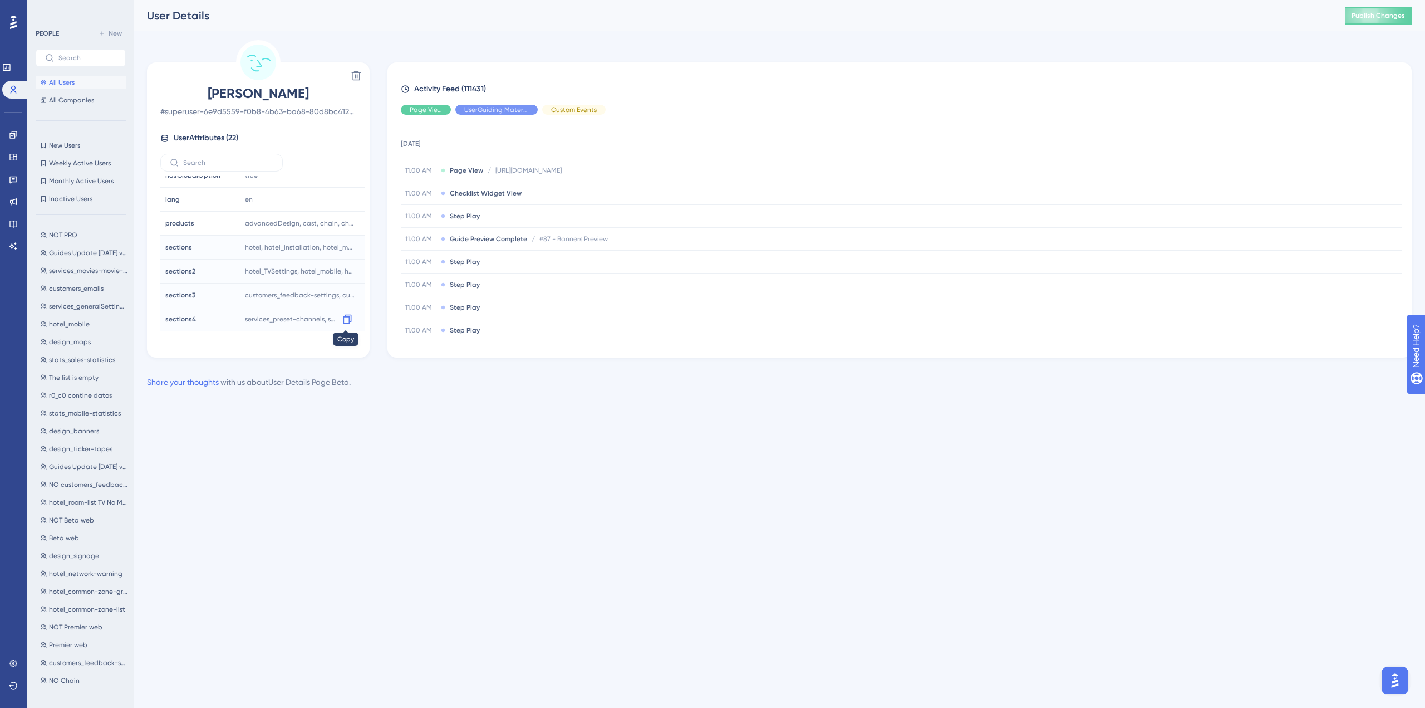
click at [344, 323] on icon at bounding box center [347, 319] width 8 height 9
click at [350, 232] on icon at bounding box center [347, 231] width 11 height 11
click at [344, 254] on icon at bounding box center [347, 255] width 11 height 11
click at [343, 280] on icon at bounding box center [347, 279] width 8 height 9
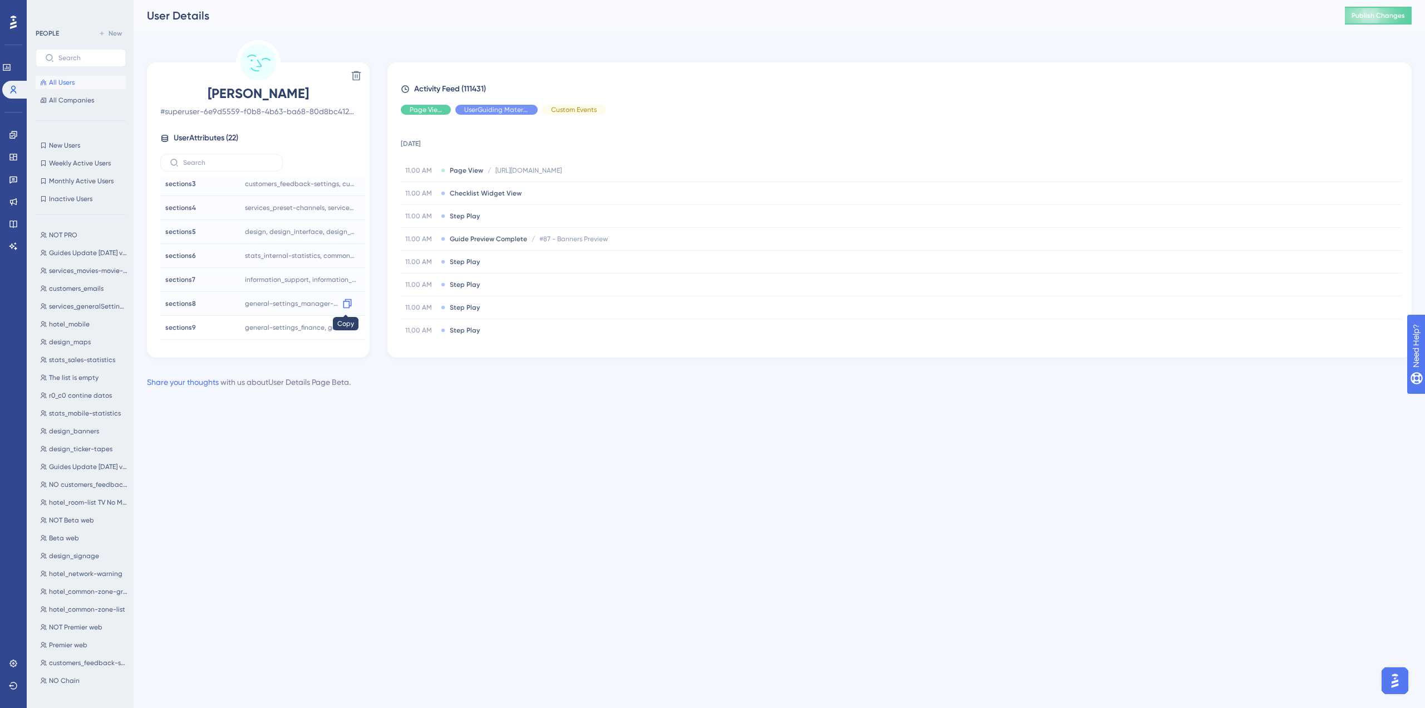
click at [345, 305] on icon at bounding box center [347, 303] width 11 height 11
click at [348, 325] on icon at bounding box center [347, 327] width 8 height 9
drag, startPoint x: 719, startPoint y: 530, endPoint x: 706, endPoint y: 527, distance: 13.5
click at [706, 0] on html "Performance Users Engagement Widgets Feedback Product Updates Knowledge Base AI…" at bounding box center [712, 0] width 1425 height 0
click at [58, 63] on label at bounding box center [81, 58] width 90 height 18
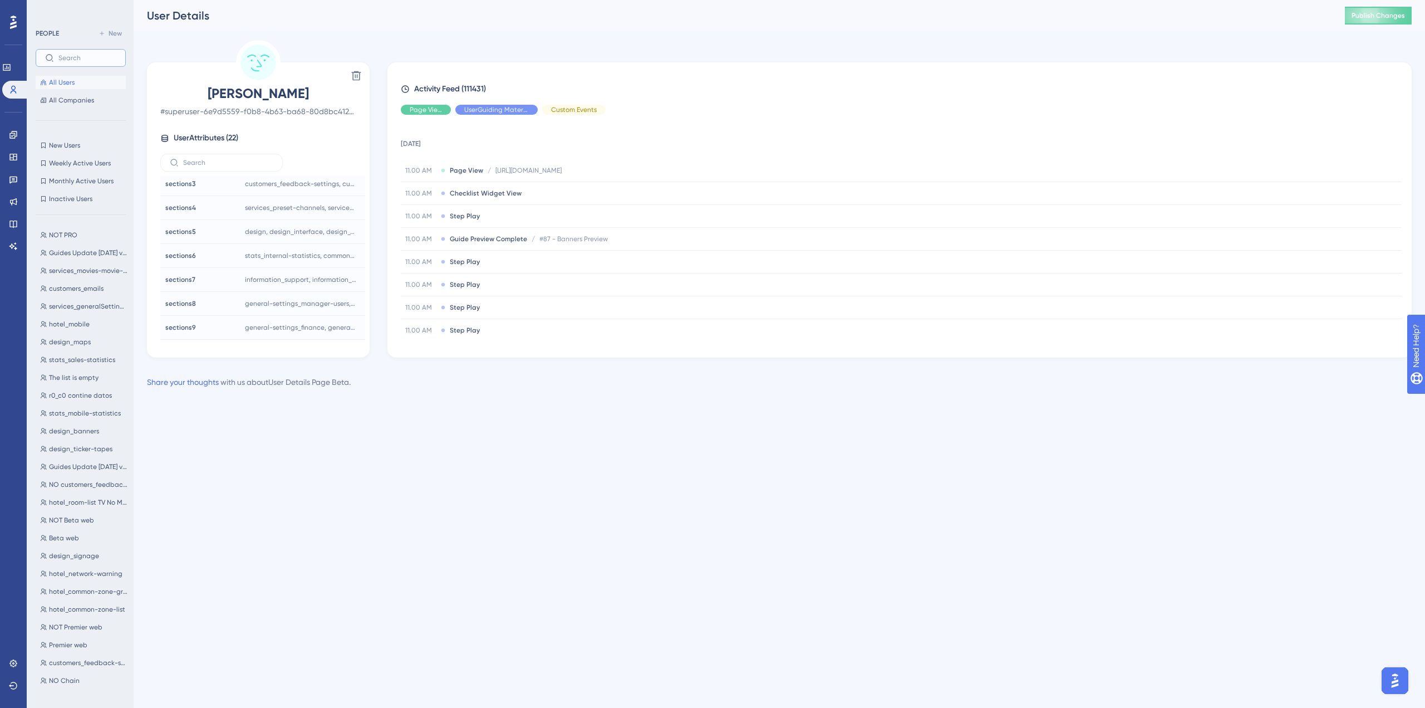
click at [58, 62] on input "text" at bounding box center [87, 58] width 58 height 8
